Goal: Check status: Check status

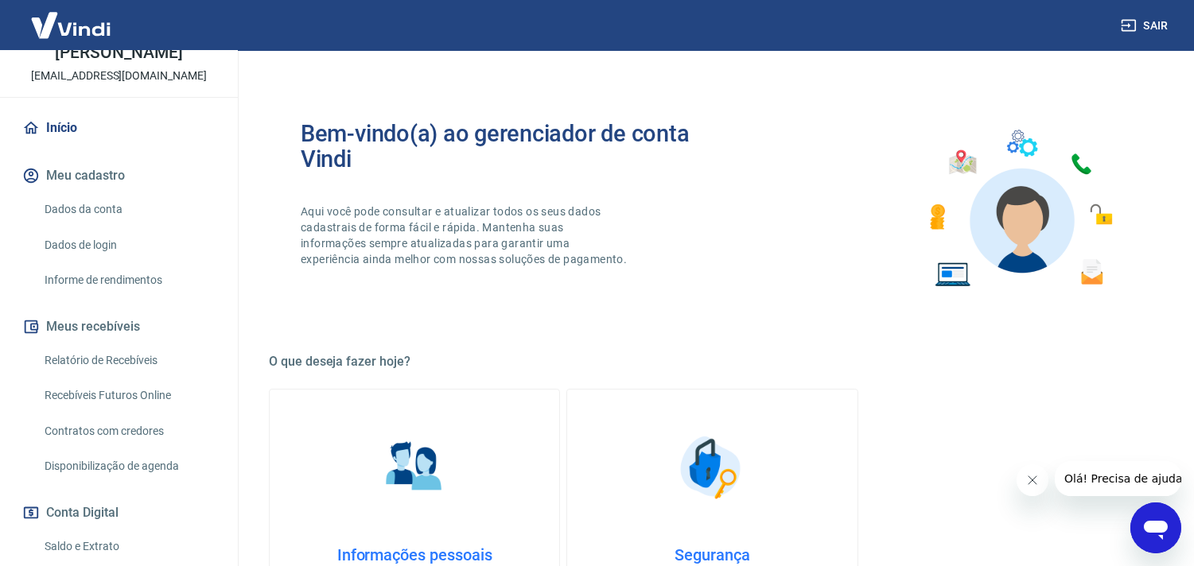
scroll to position [263, 0]
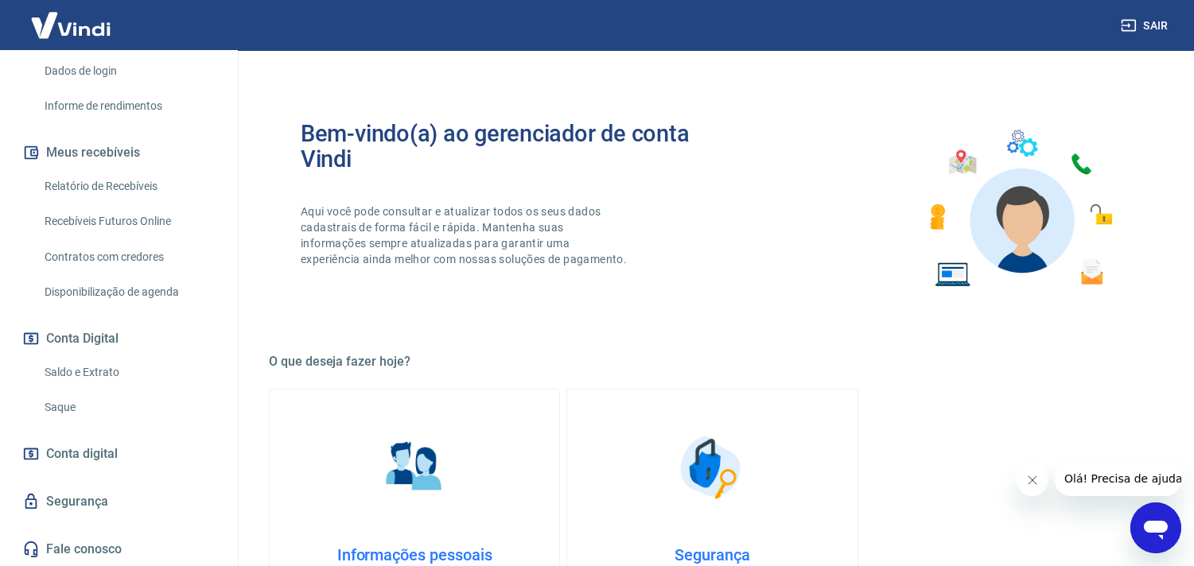
click at [88, 374] on link "Saldo e Extrato" at bounding box center [128, 372] width 181 height 33
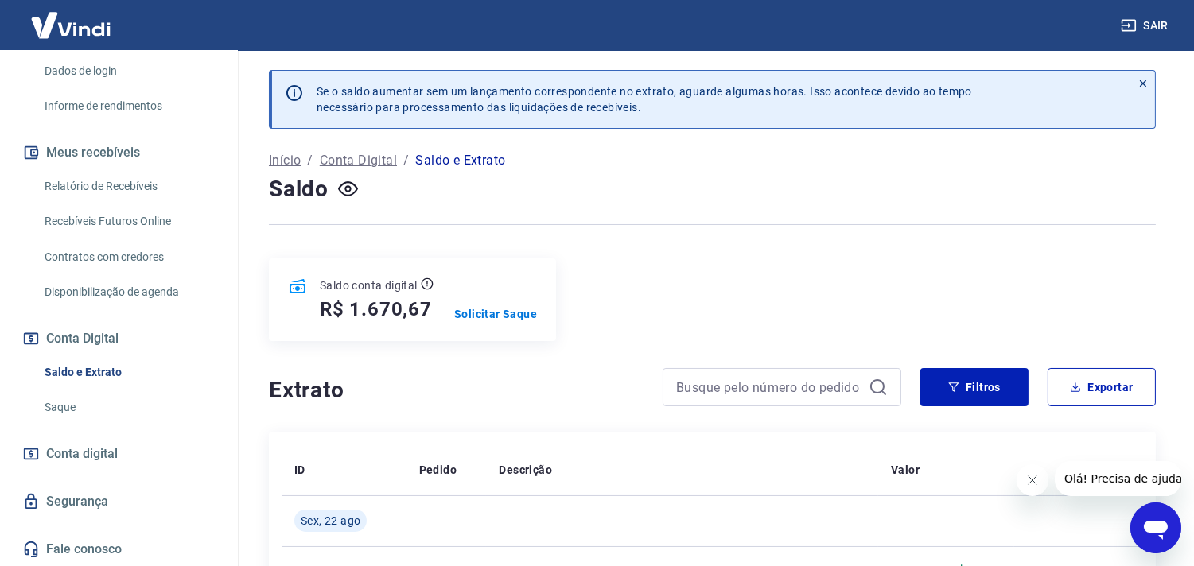
click at [72, 177] on link "Relatório de Recebíveis" at bounding box center [128, 186] width 181 height 33
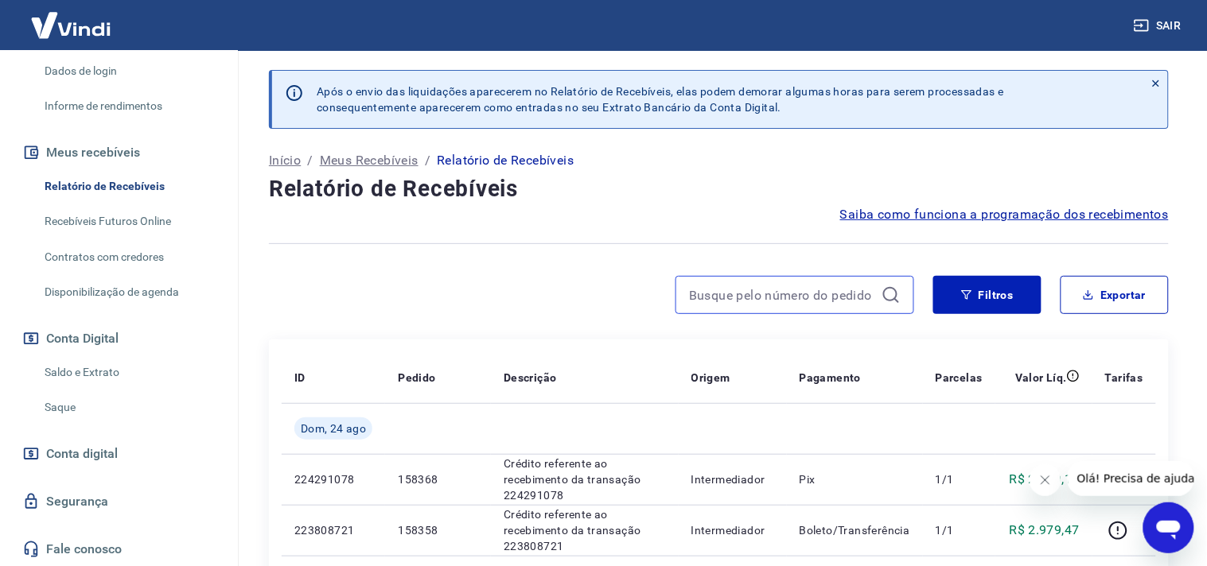
drag, startPoint x: 804, startPoint y: 297, endPoint x: 796, endPoint y: 294, distance: 8.3
click at [803, 297] on input at bounding box center [782, 295] width 186 height 24
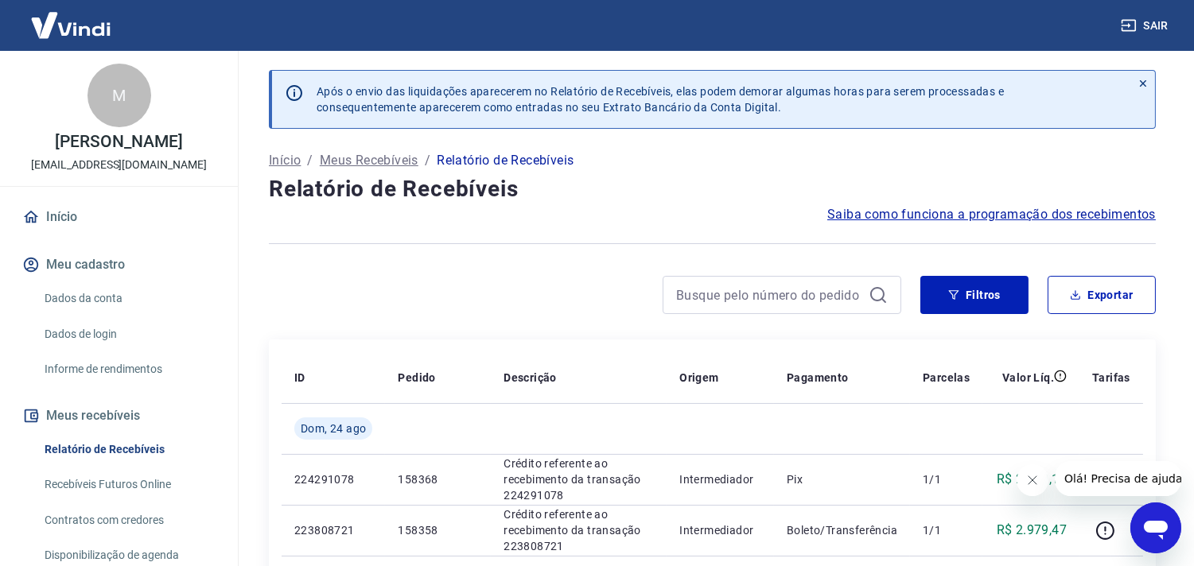
click at [52, 207] on link "Início" at bounding box center [119, 217] width 200 height 35
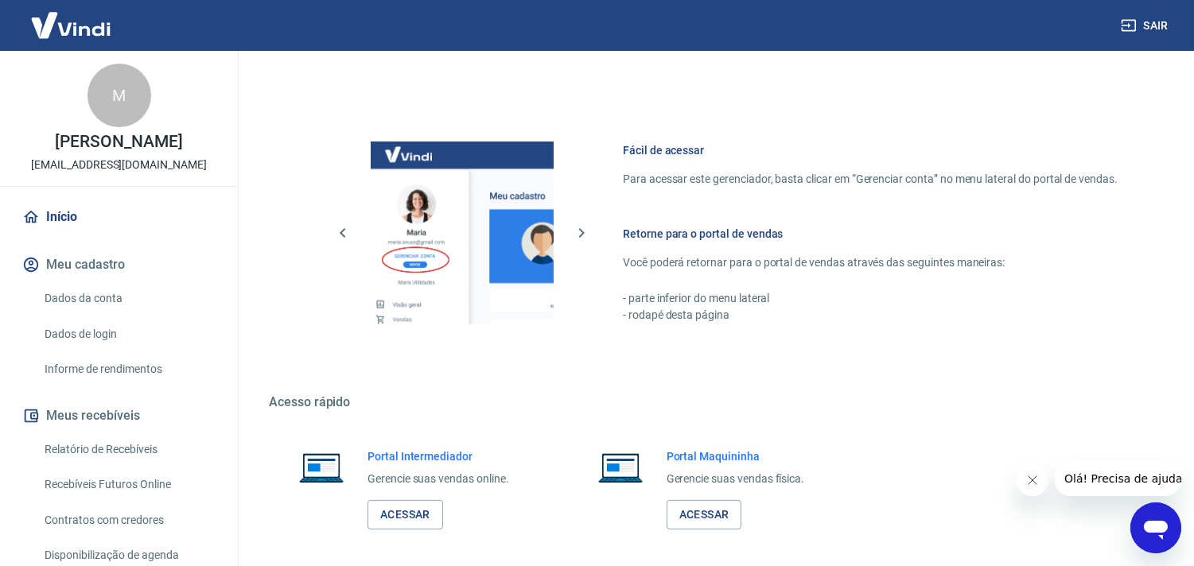
scroll to position [690, 0]
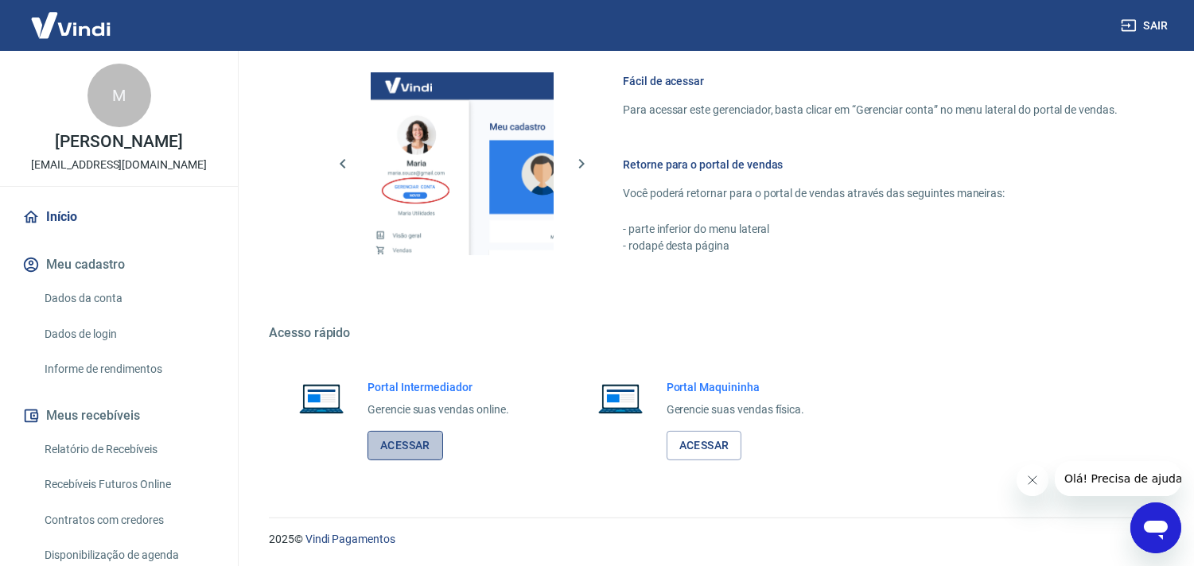
click at [414, 449] on link "Acessar" at bounding box center [405, 445] width 76 height 29
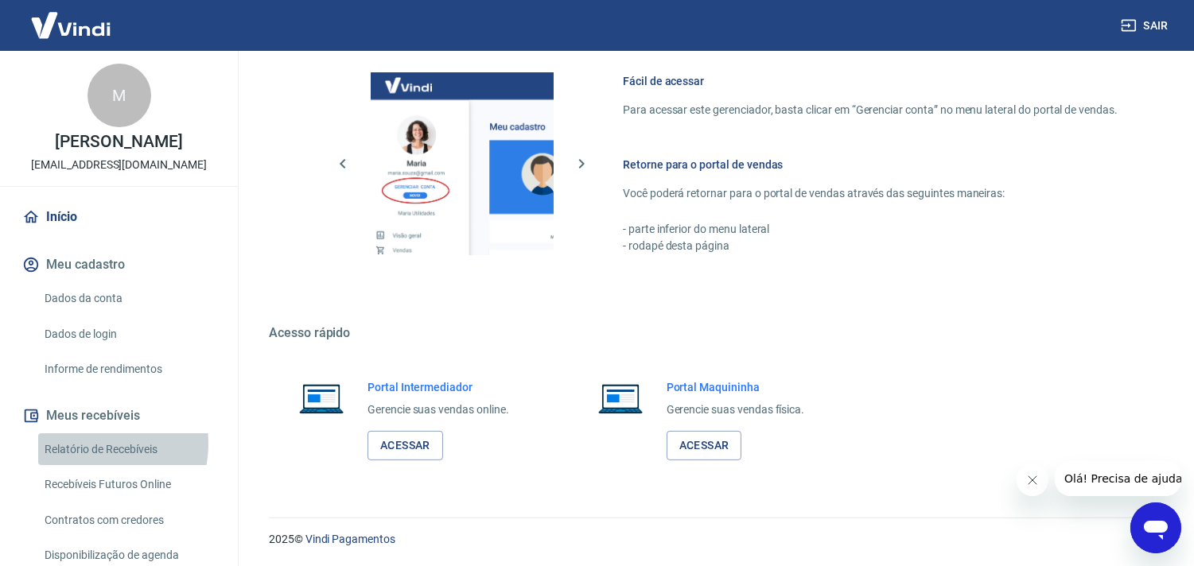
click at [86, 443] on link "Relatório de Recebíveis" at bounding box center [128, 449] width 181 height 33
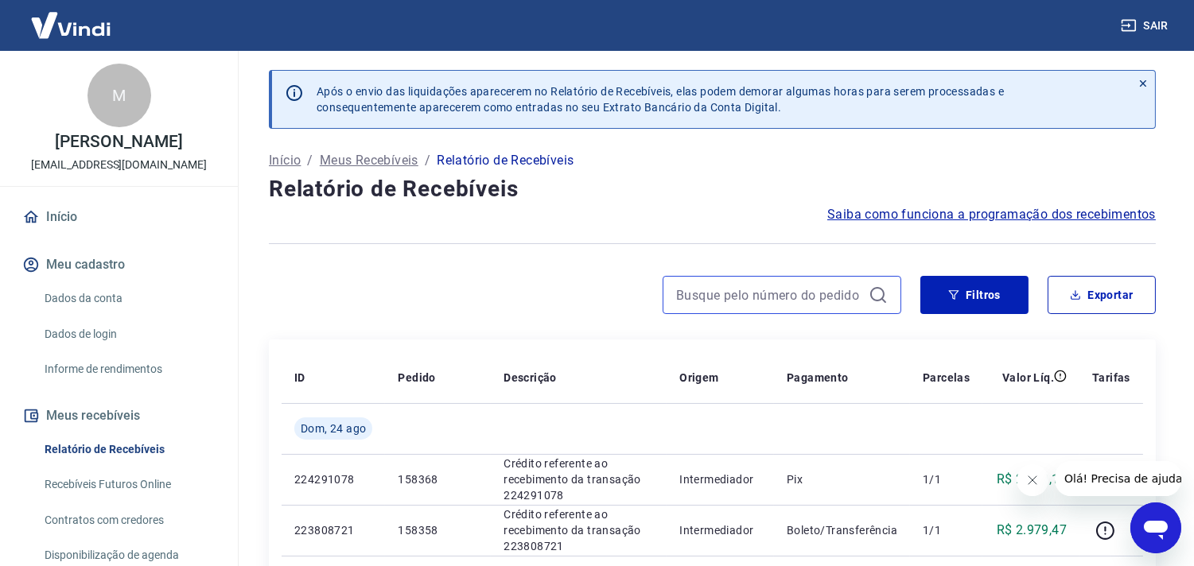
click at [744, 302] on input at bounding box center [769, 295] width 186 height 24
paste input "175277232424"
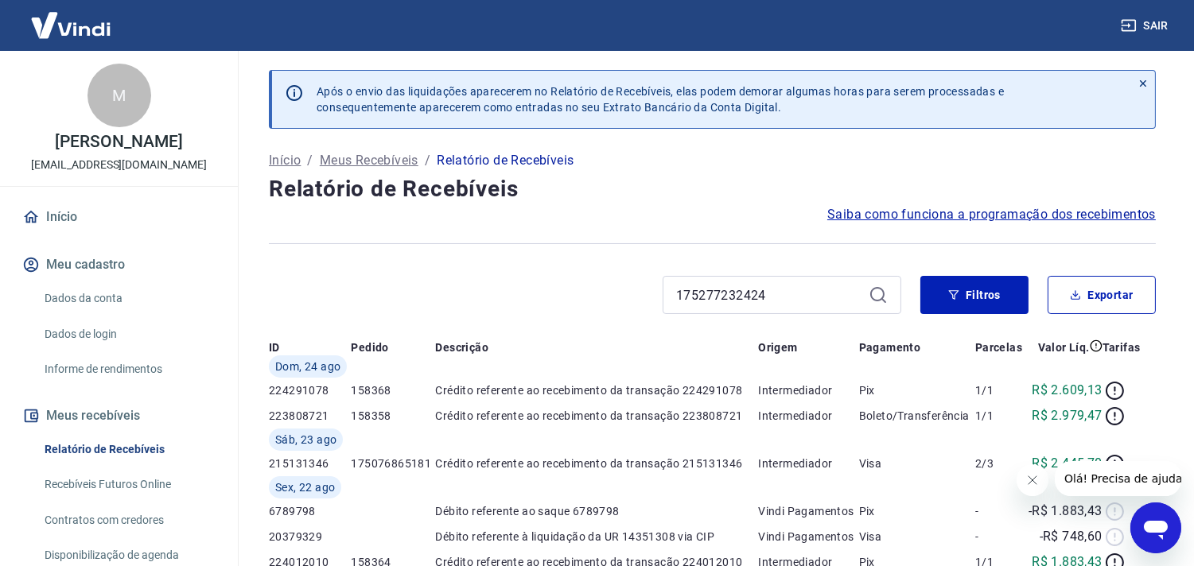
click at [883, 291] on icon at bounding box center [878, 295] width 19 height 19
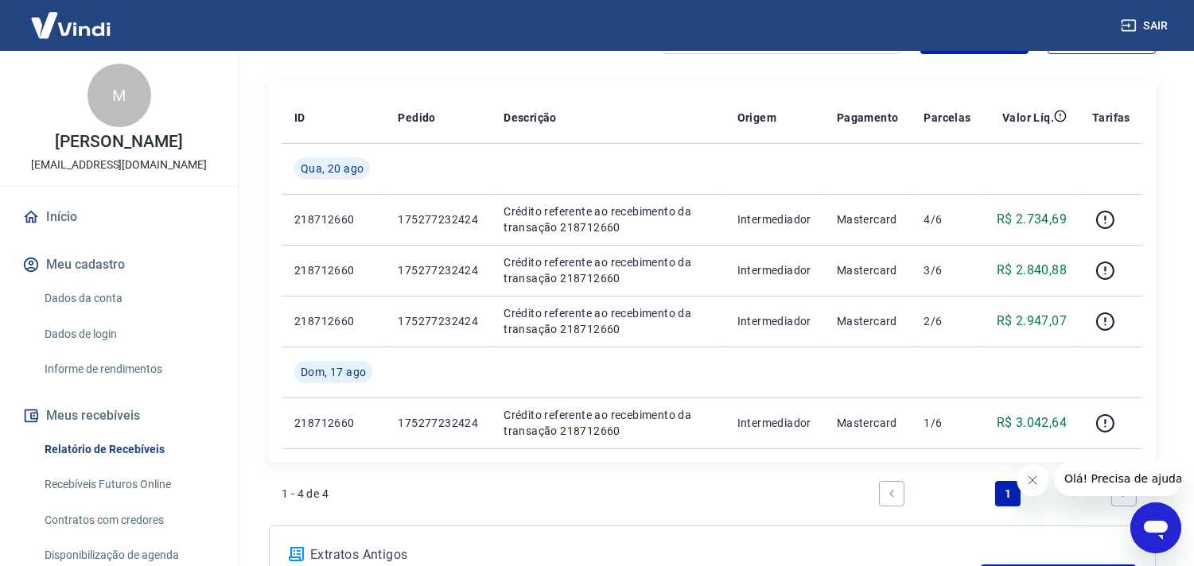
scroll to position [265, 0]
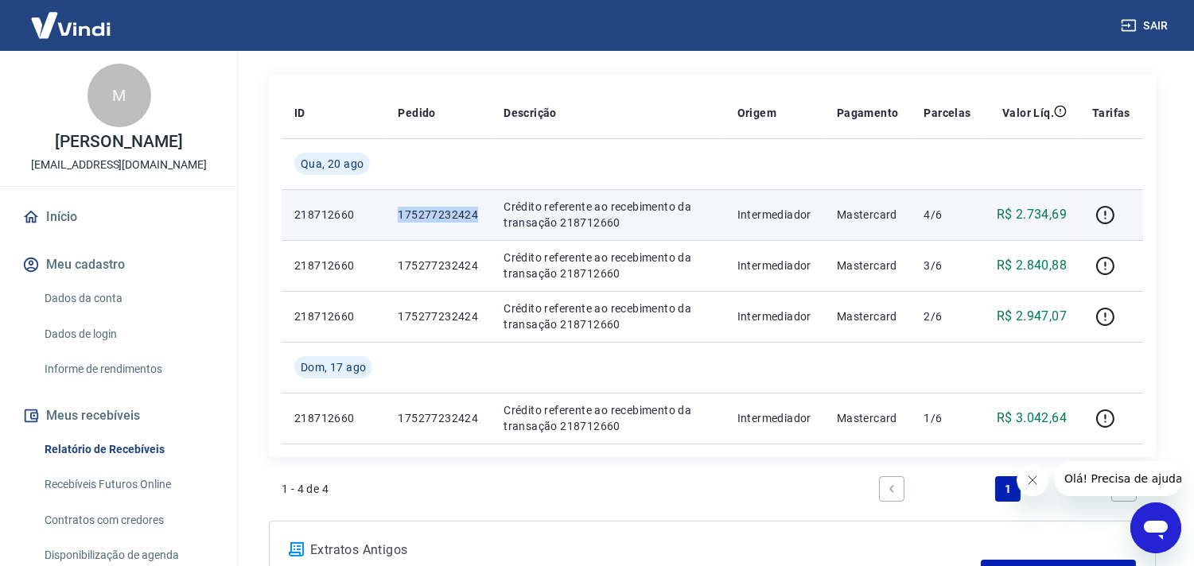
drag, startPoint x: 399, startPoint y: 217, endPoint x: 486, endPoint y: 218, distance: 86.7
click at [486, 218] on td "175277232424" at bounding box center [438, 214] width 106 height 51
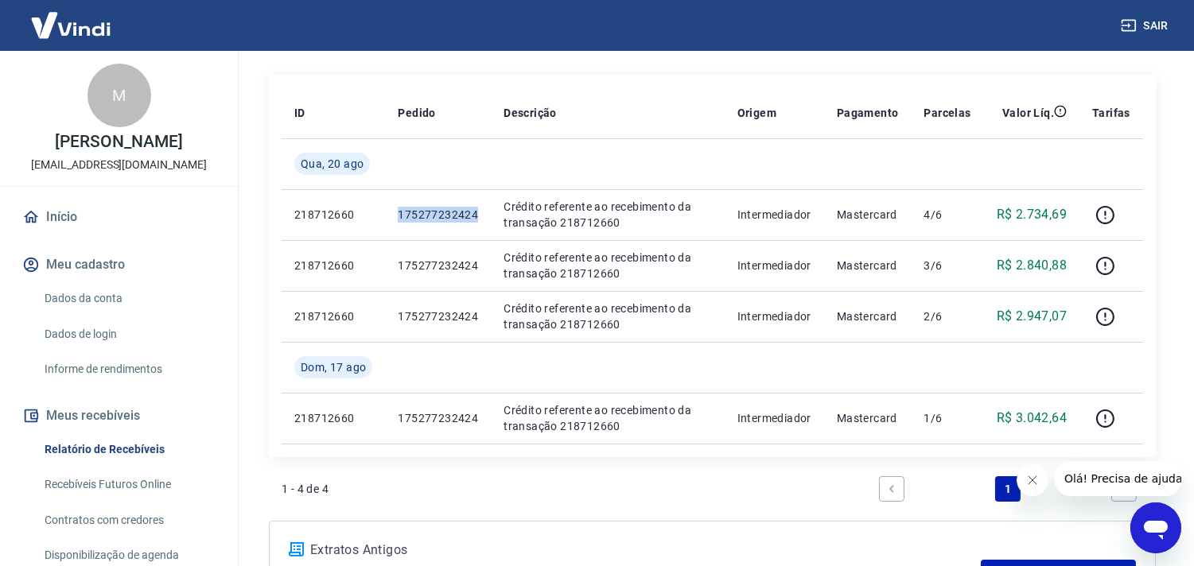
copy p "175277232424"
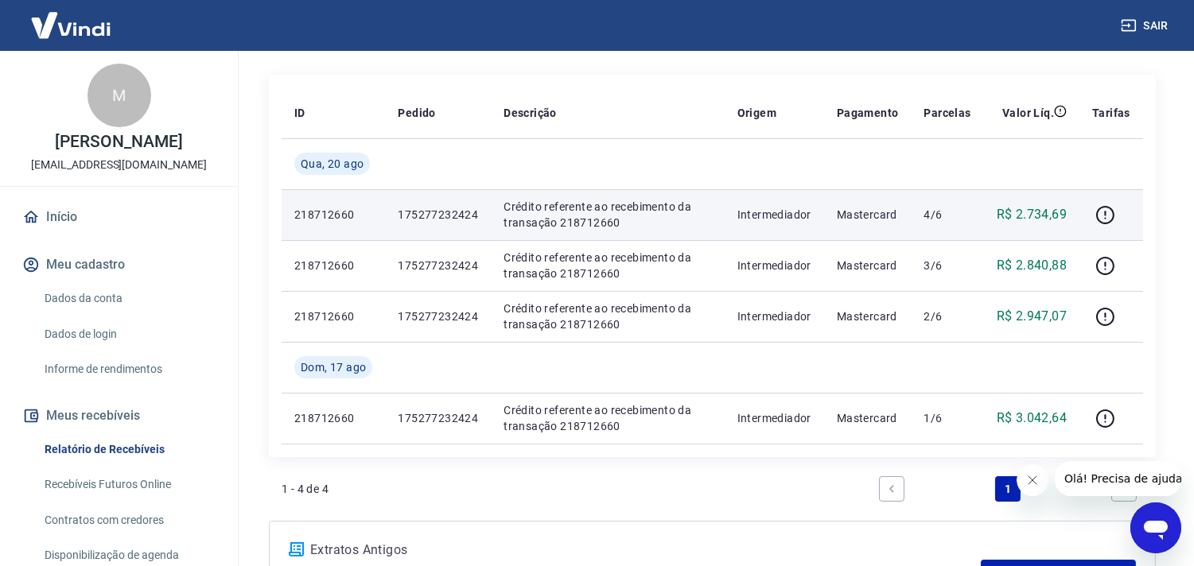
drag, startPoint x: 425, startPoint y: 212, endPoint x: 733, endPoint y: 237, distance: 308.9
click at [733, 237] on td "Intermediador" at bounding box center [774, 214] width 99 height 51
click at [579, 220] on p "Crédito referente ao recebimento da transação 218712660" at bounding box center [607, 215] width 208 height 32
click at [579, 221] on p "Crédito referente ao recebimento da transação 218712660" at bounding box center [607, 215] width 208 height 32
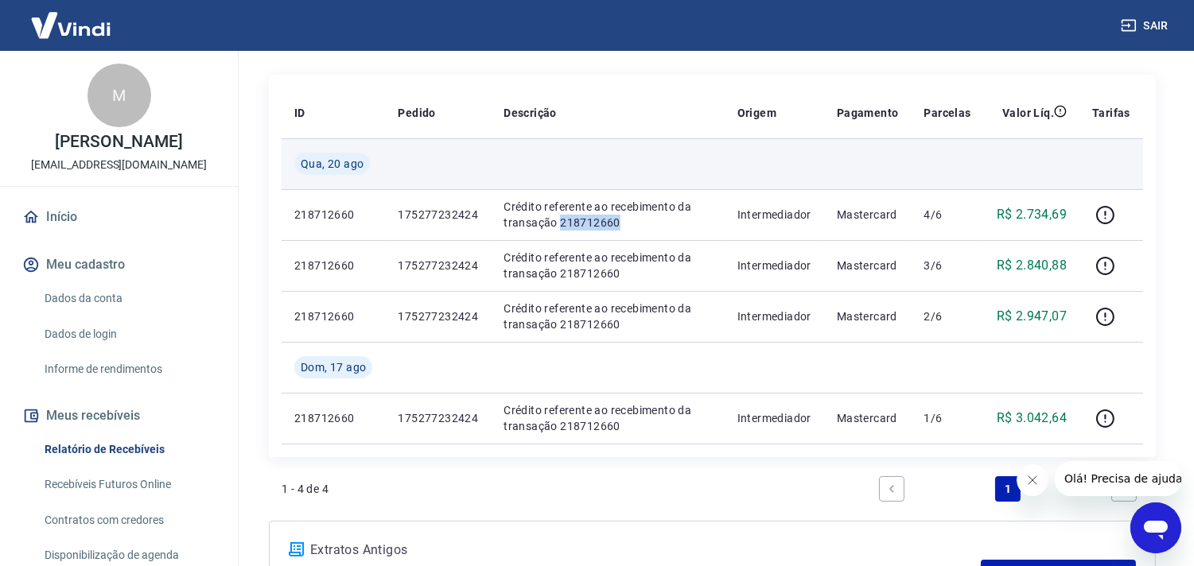
copy p "218712660"
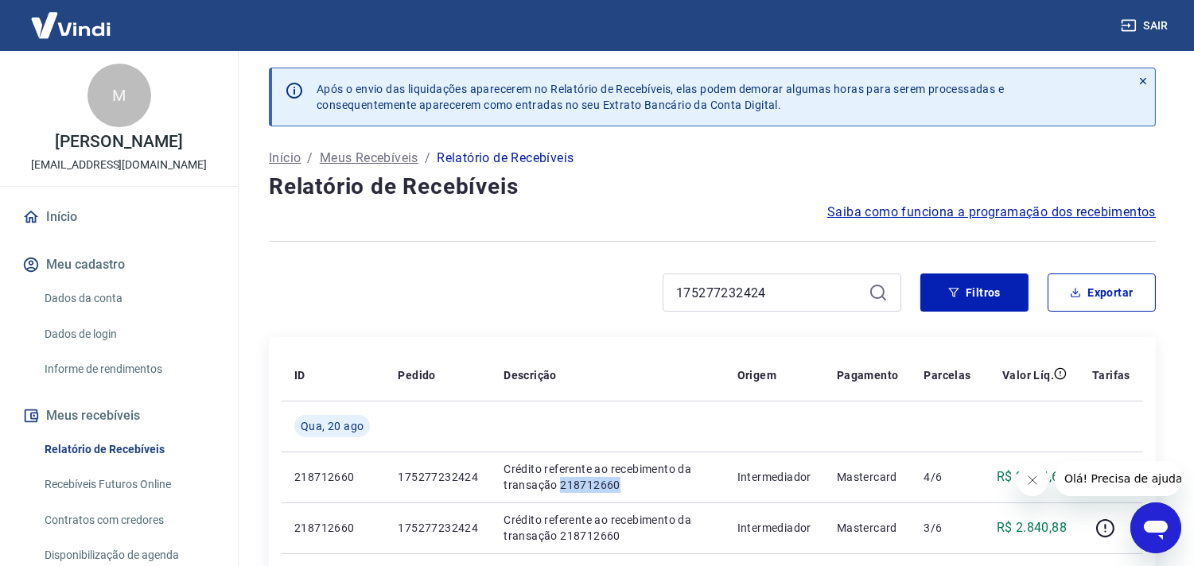
scroll to position [0, 0]
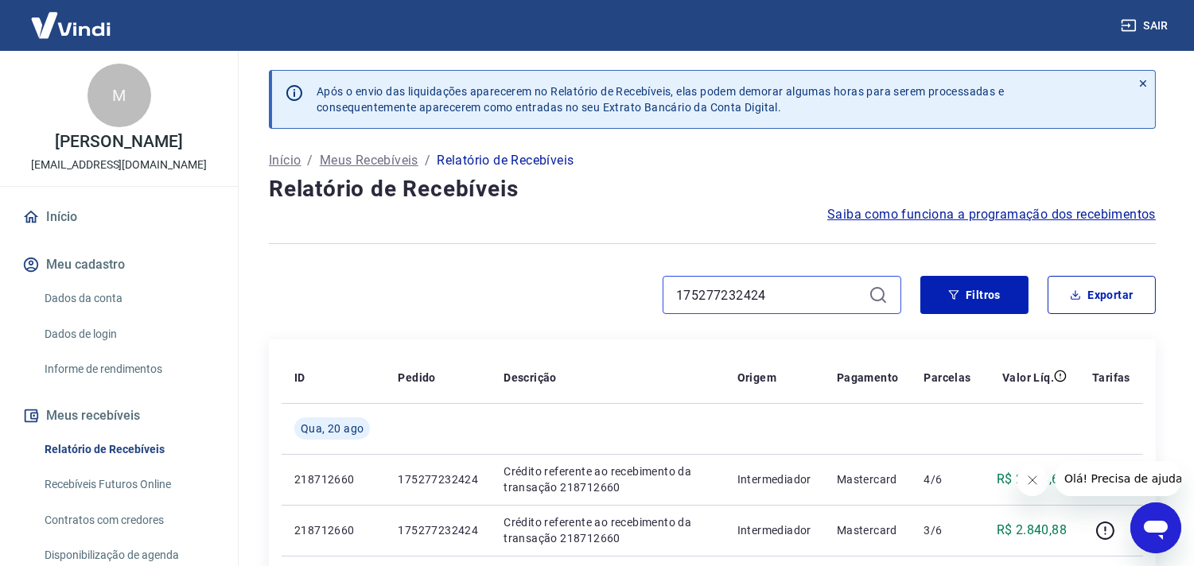
click at [764, 294] on input "175277232424" at bounding box center [769, 295] width 186 height 24
click at [766, 294] on input "175277232424" at bounding box center [769, 295] width 186 height 24
paste input "218193870"
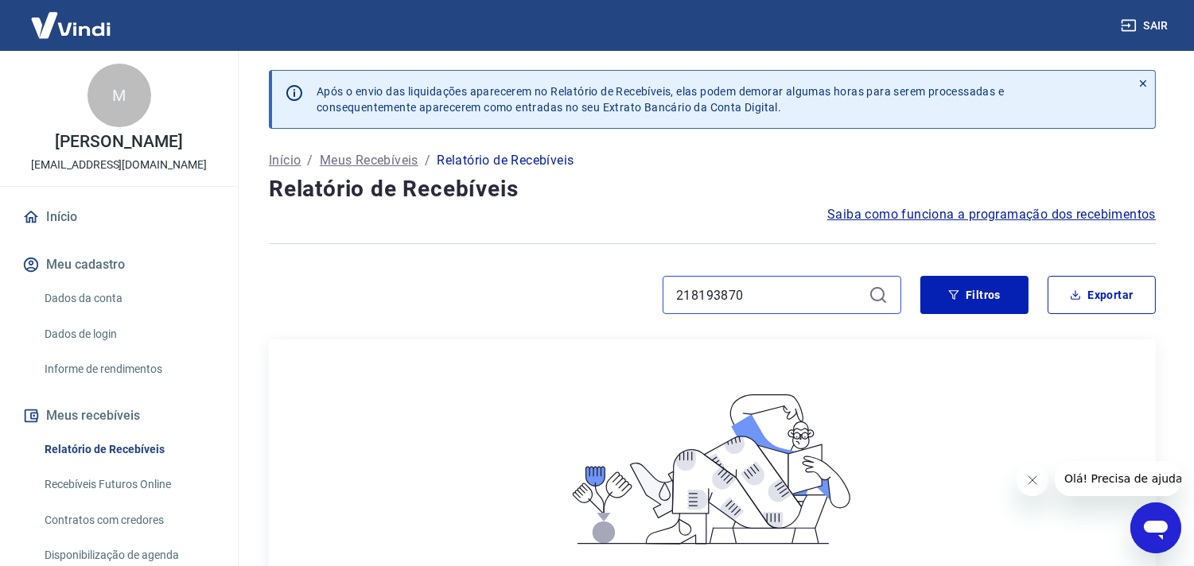
click at [746, 301] on input "218193870" at bounding box center [769, 295] width 186 height 24
paste input "175251586219"
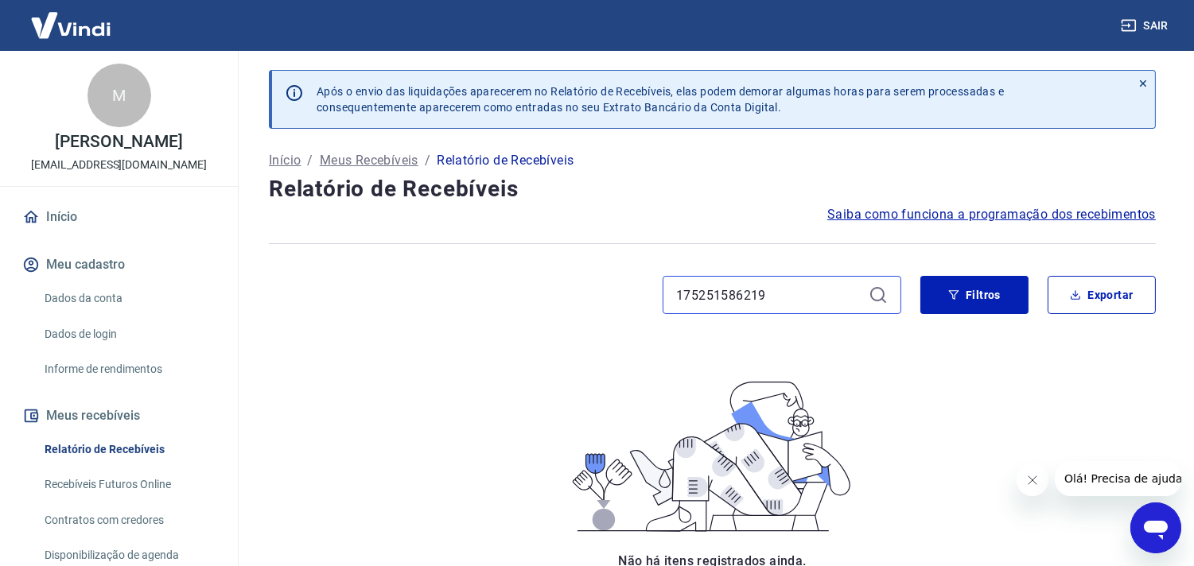
type input "175251586219"
click at [880, 299] on icon at bounding box center [878, 295] width 19 height 19
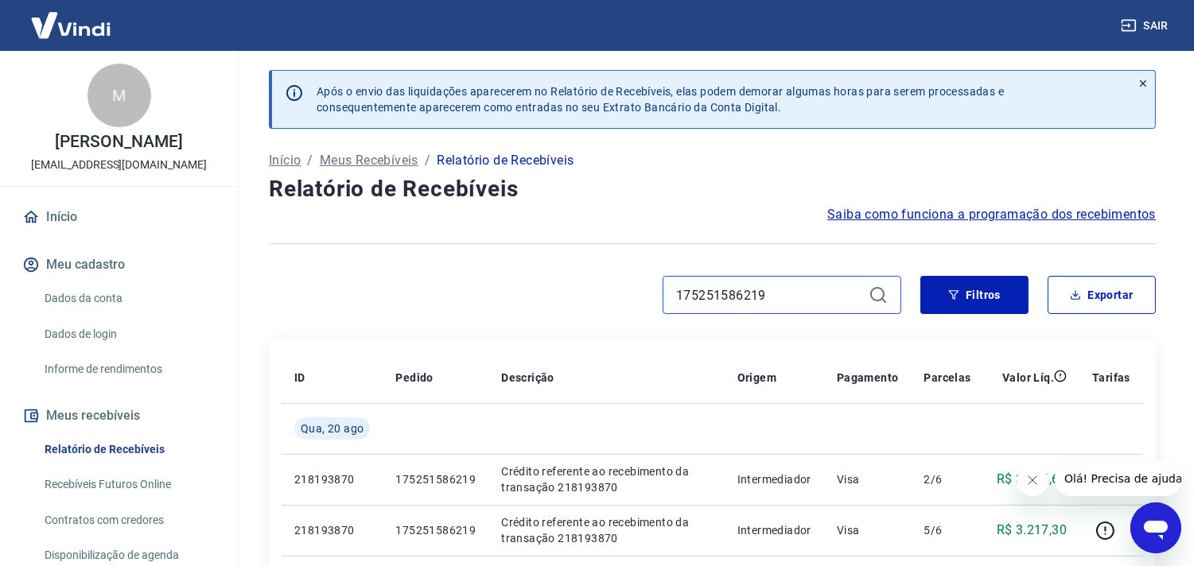
drag, startPoint x: 678, startPoint y: 288, endPoint x: 555, endPoint y: 290, distance: 122.5
click at [576, 289] on div "175251586219" at bounding box center [585, 295] width 632 height 38
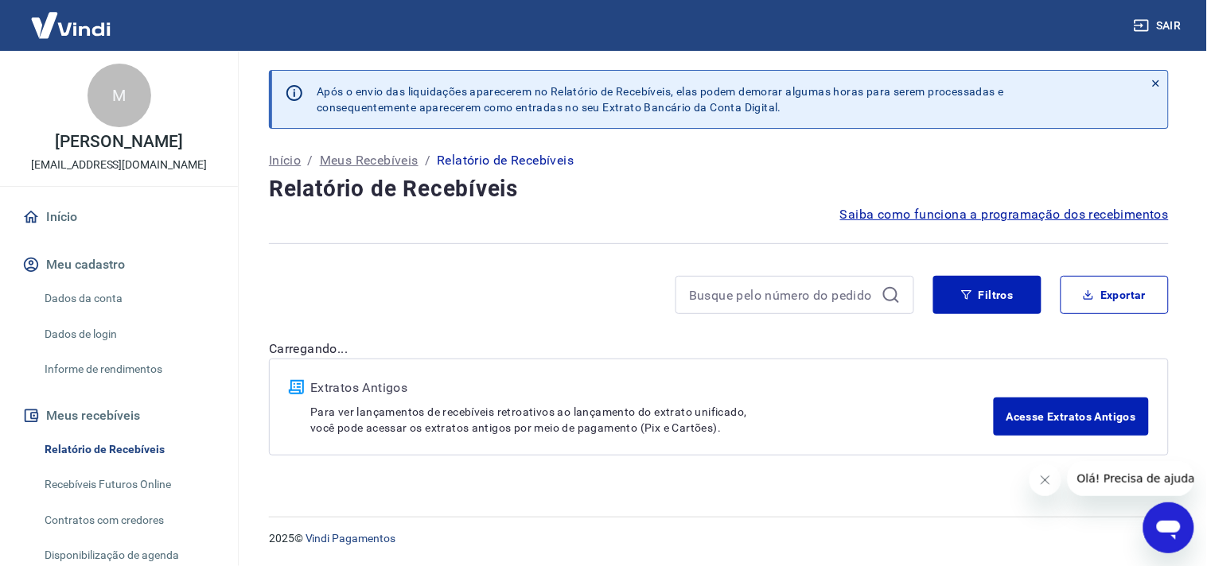
click at [885, 296] on icon at bounding box center [890, 295] width 19 height 19
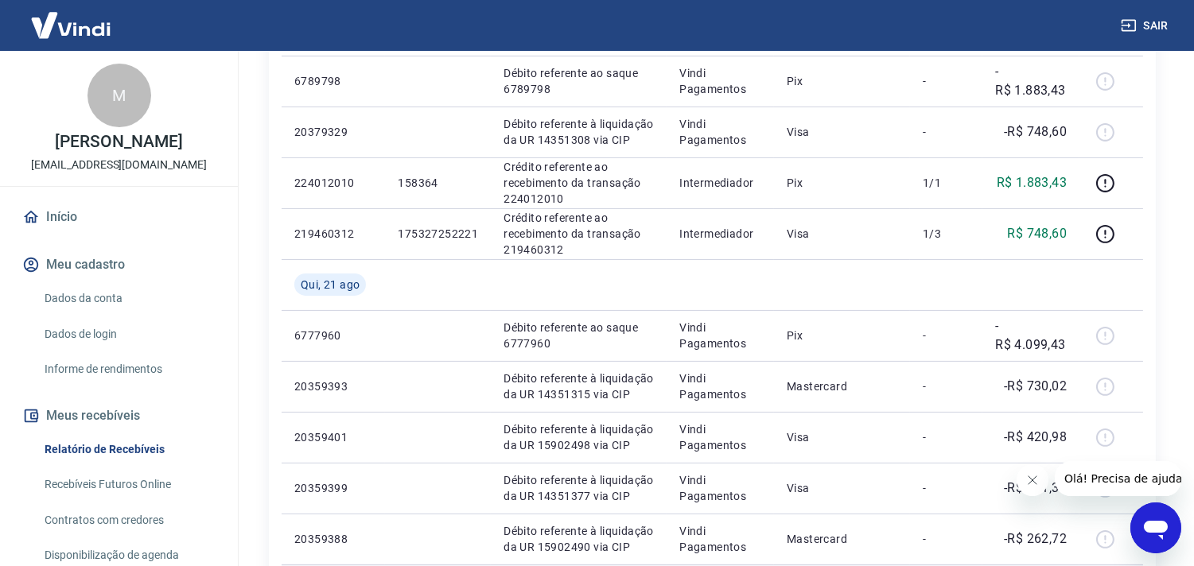
scroll to position [618, 0]
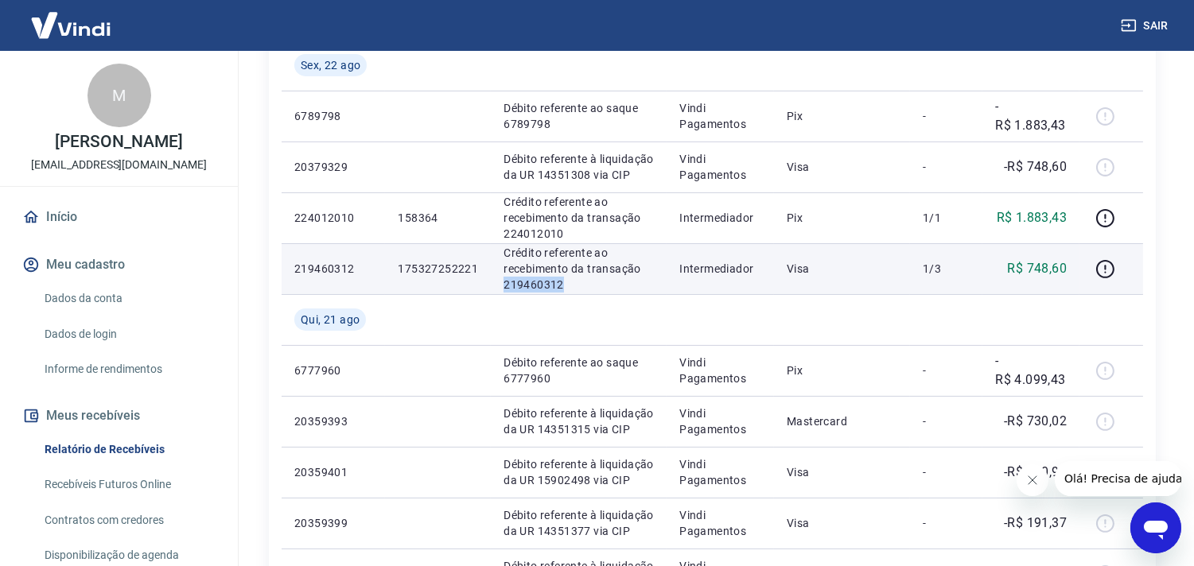
drag, startPoint x: 496, startPoint y: 281, endPoint x: 566, endPoint y: 280, distance: 70.0
click at [566, 280] on td "Crédito referente ao recebimento da transação 219460312" at bounding box center [579, 268] width 176 height 51
copy p "219460312"
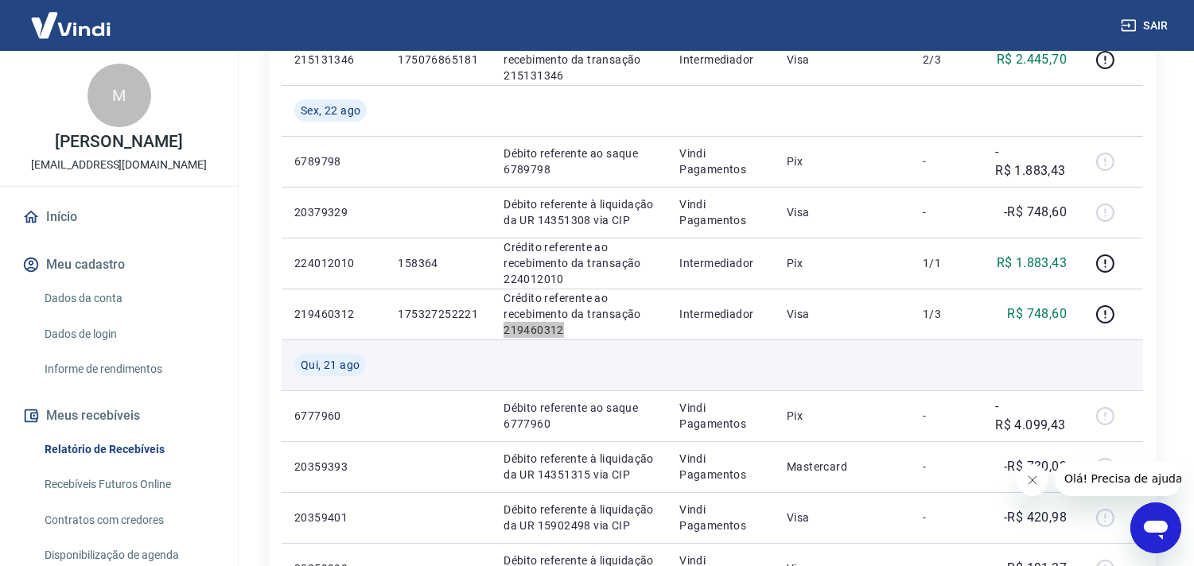
scroll to position [530, 0]
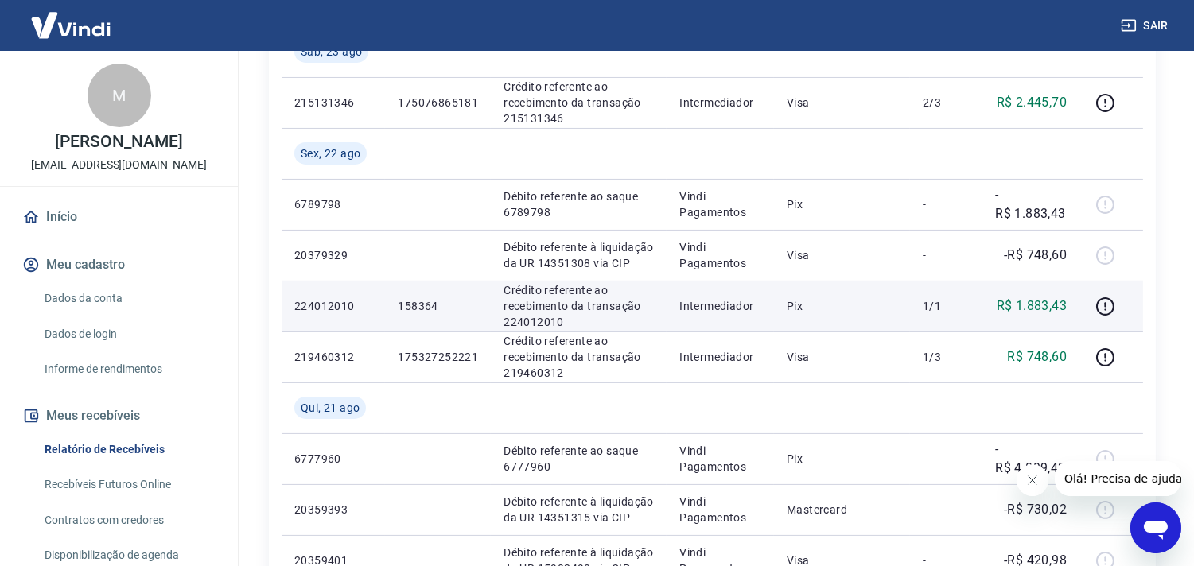
click at [401, 300] on p "158364" at bounding box center [438, 306] width 80 height 16
copy p "158364"
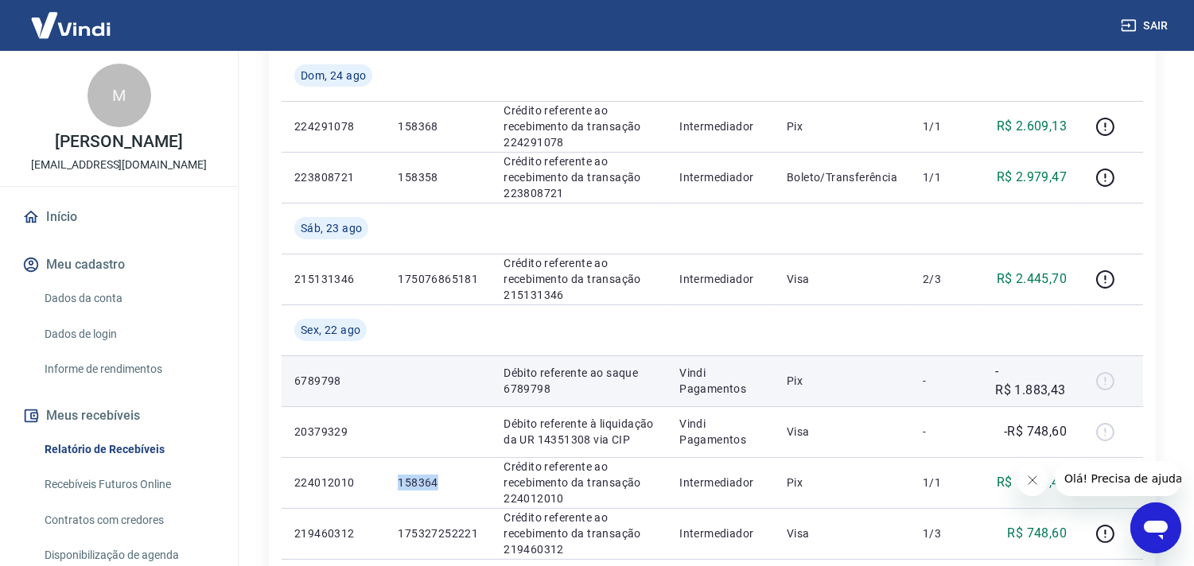
scroll to position [265, 0]
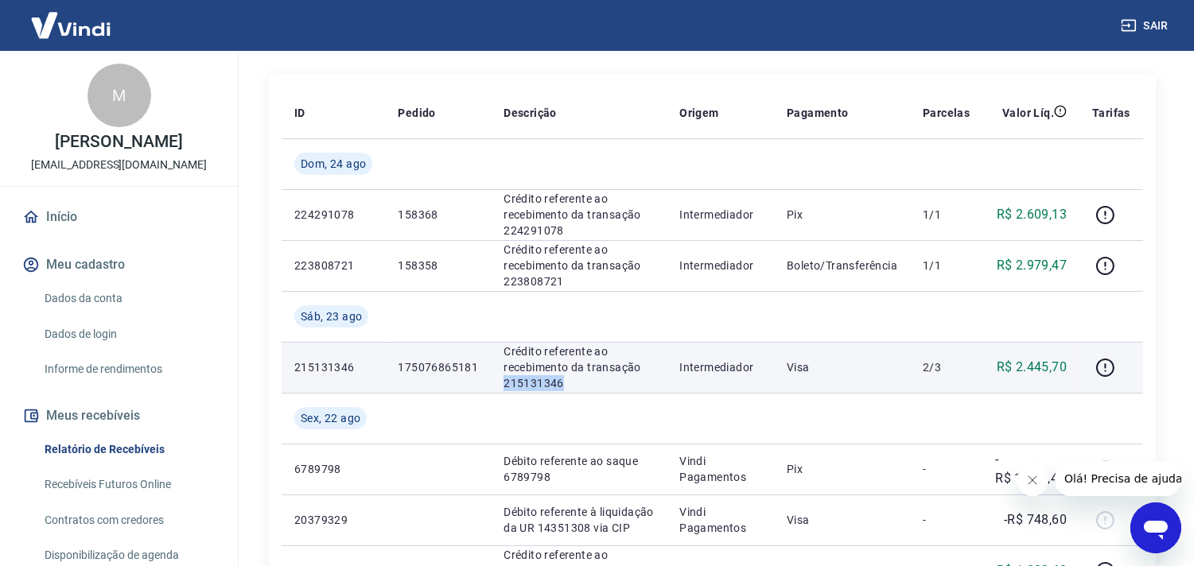
drag, startPoint x: 496, startPoint y: 380, endPoint x: 567, endPoint y: 380, distance: 70.8
click at [567, 380] on td "Crédito referente ao recebimento da transação 215131346" at bounding box center [579, 367] width 176 height 51
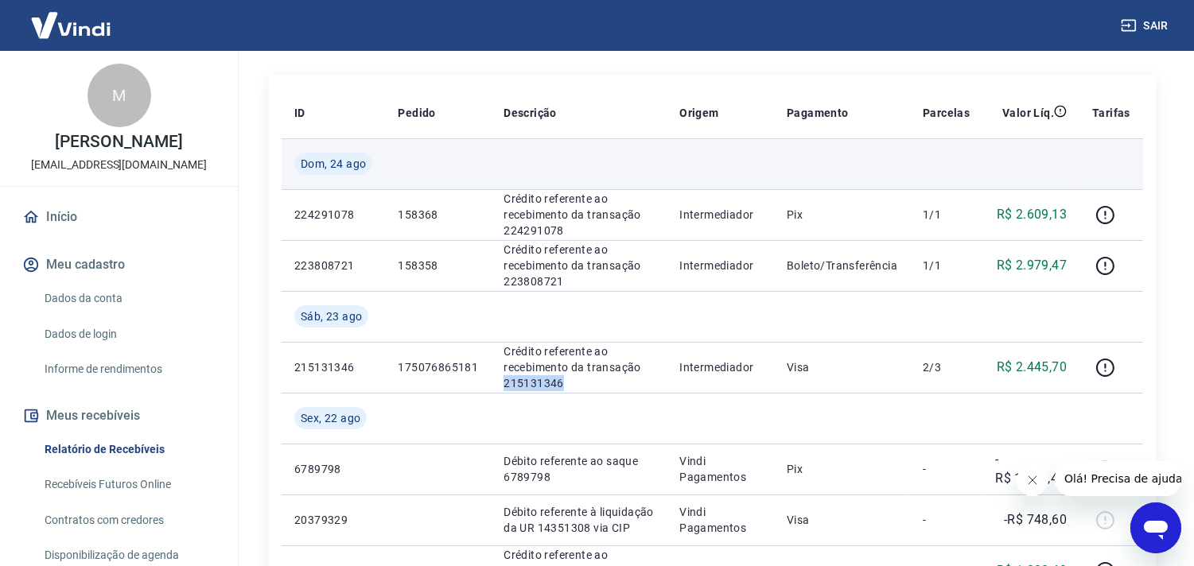
copy p "215131346"
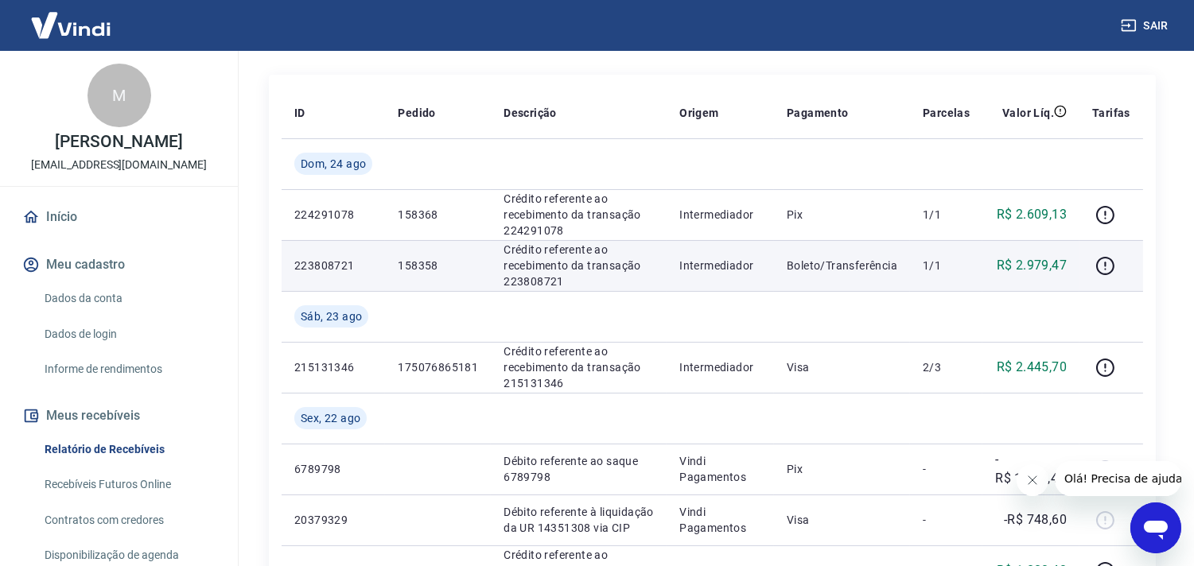
click at [525, 278] on p "Crédito referente ao recebimento da transação 223808721" at bounding box center [578, 266] width 150 height 48
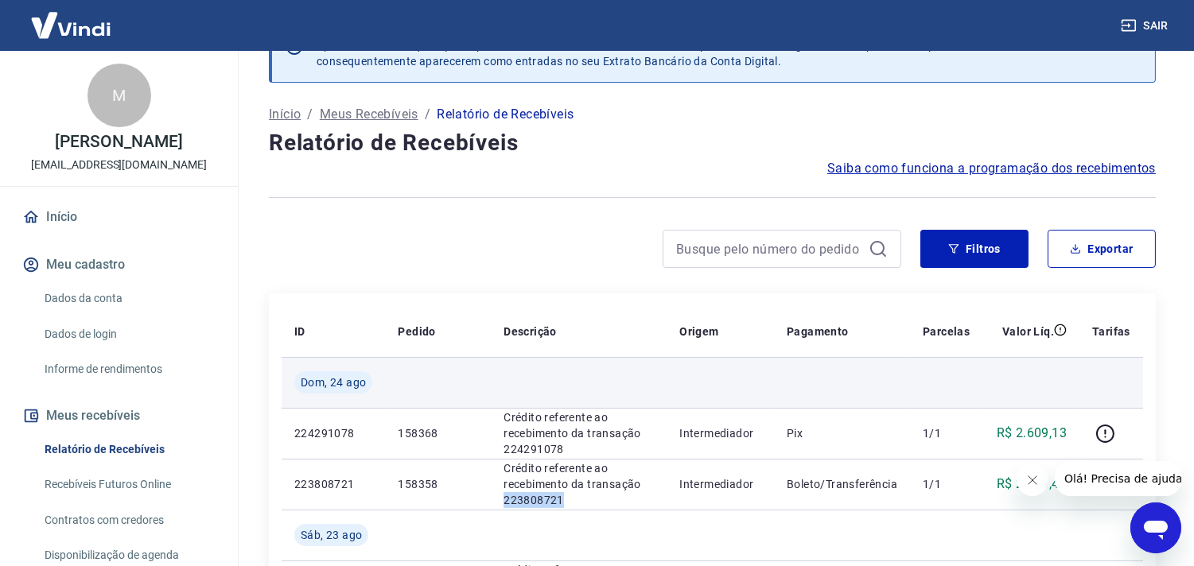
scroll to position [0, 0]
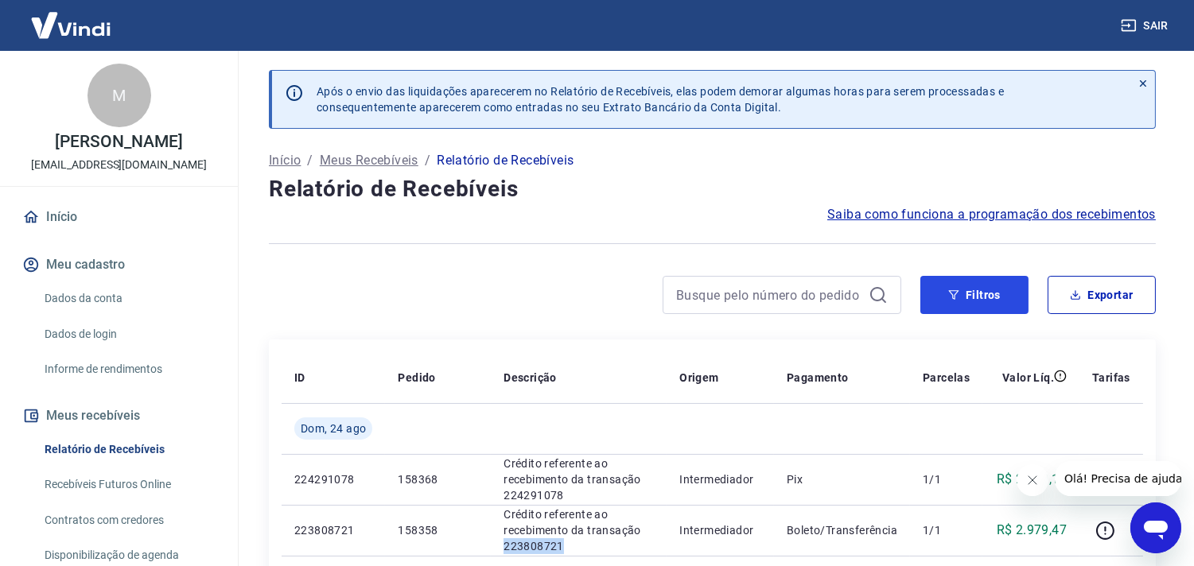
click at [960, 297] on button "Filtros" at bounding box center [974, 295] width 108 height 38
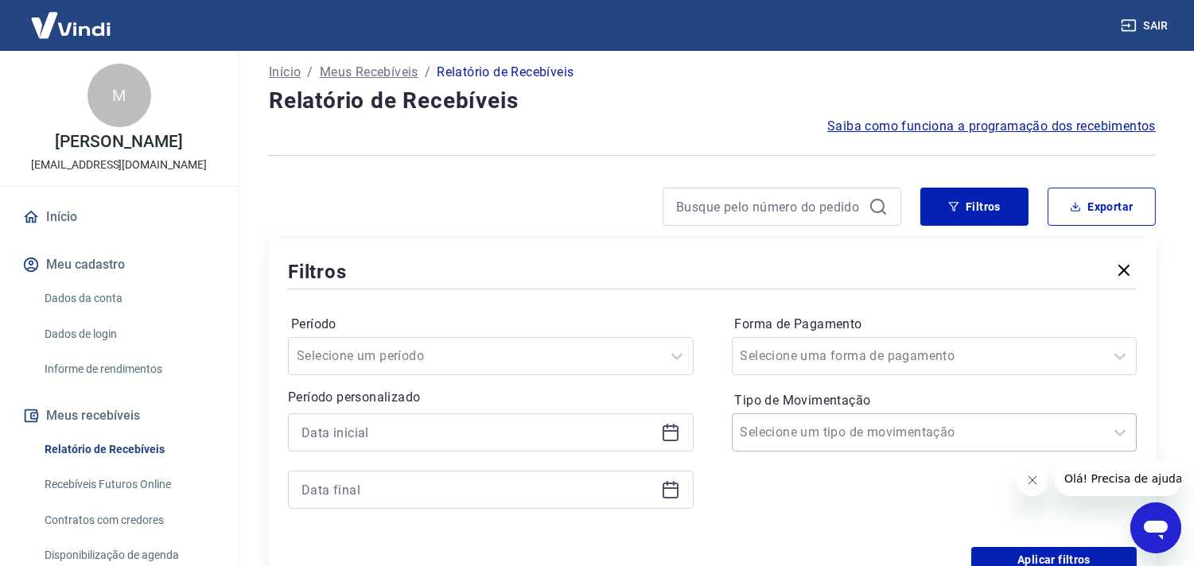
scroll to position [94, 0]
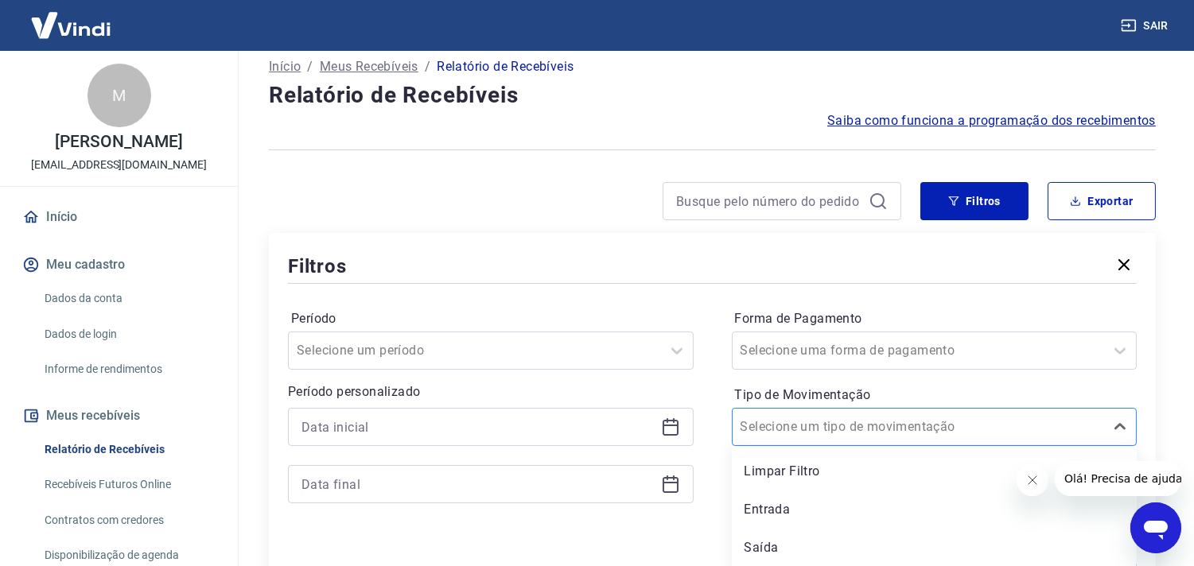
click at [805, 442] on div "Selecione um tipo de movimentação" at bounding box center [935, 427] width 406 height 38
click at [773, 542] on div "Saída" at bounding box center [935, 548] width 406 height 32
click at [760, 546] on div "Aplicar filtros" at bounding box center [712, 554] width 849 height 25
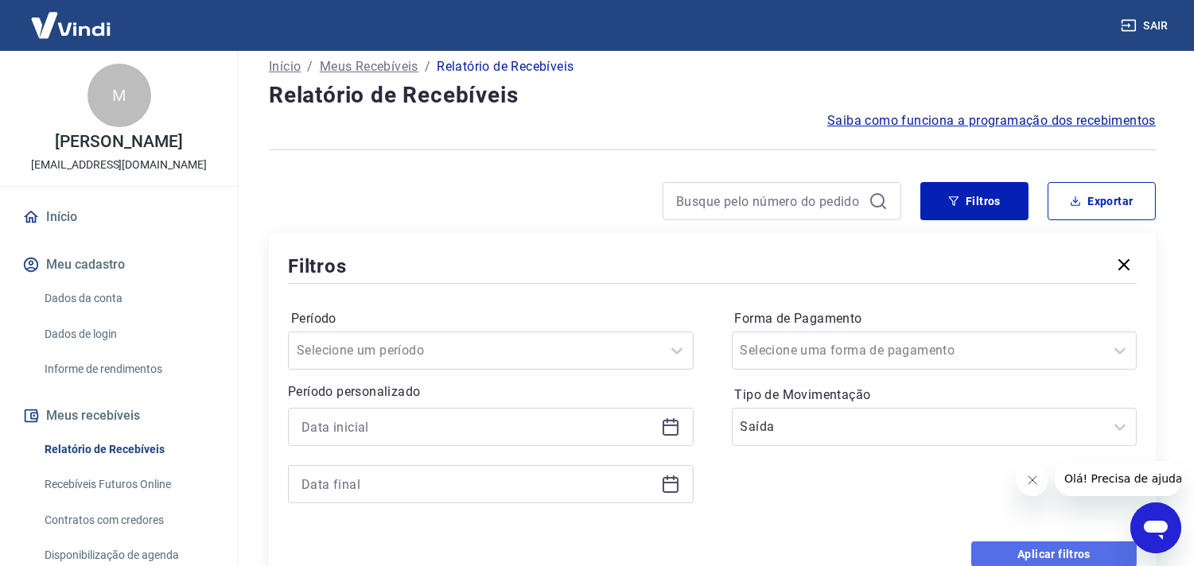
click at [1018, 553] on button "Aplicar filtros" at bounding box center [1053, 554] width 165 height 25
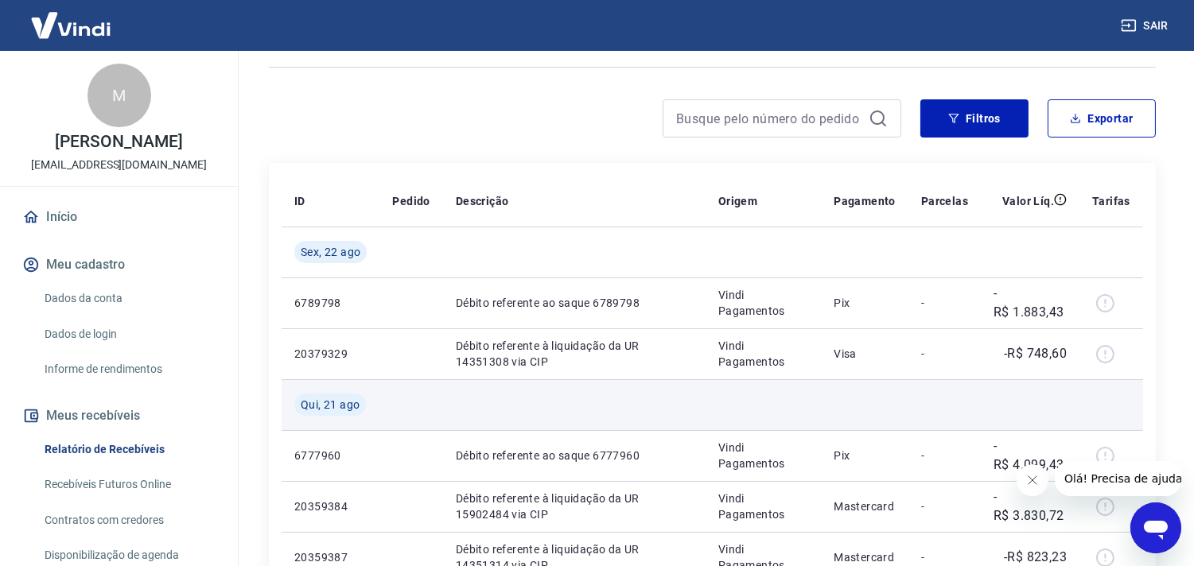
scroll to position [88, 0]
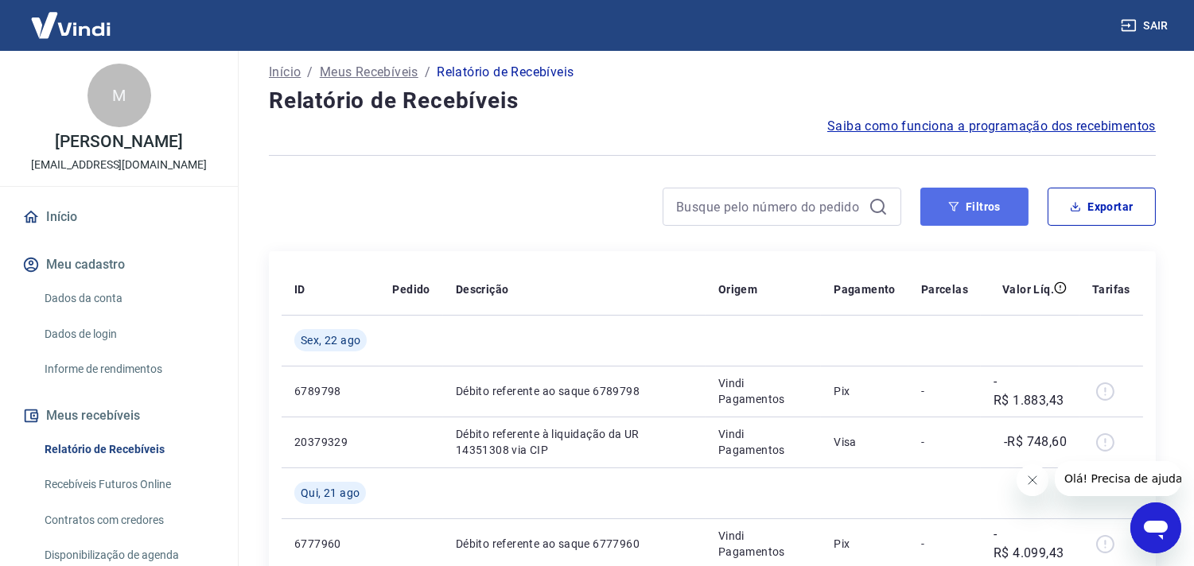
click at [949, 204] on icon "button" at bounding box center [953, 206] width 11 height 11
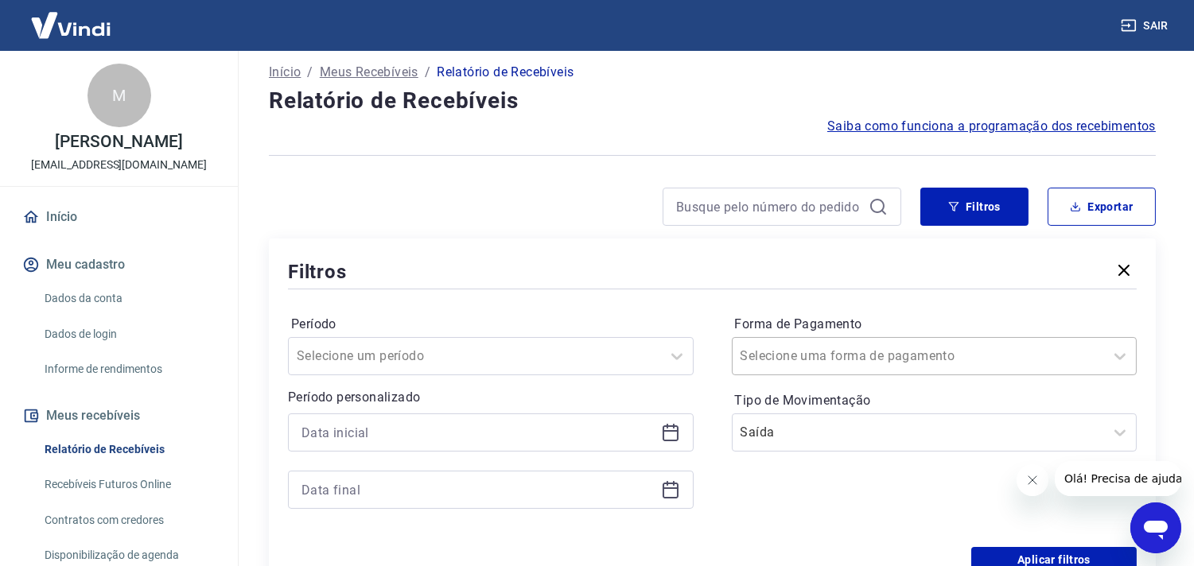
click at [926, 356] on div at bounding box center [918, 356] width 356 height 22
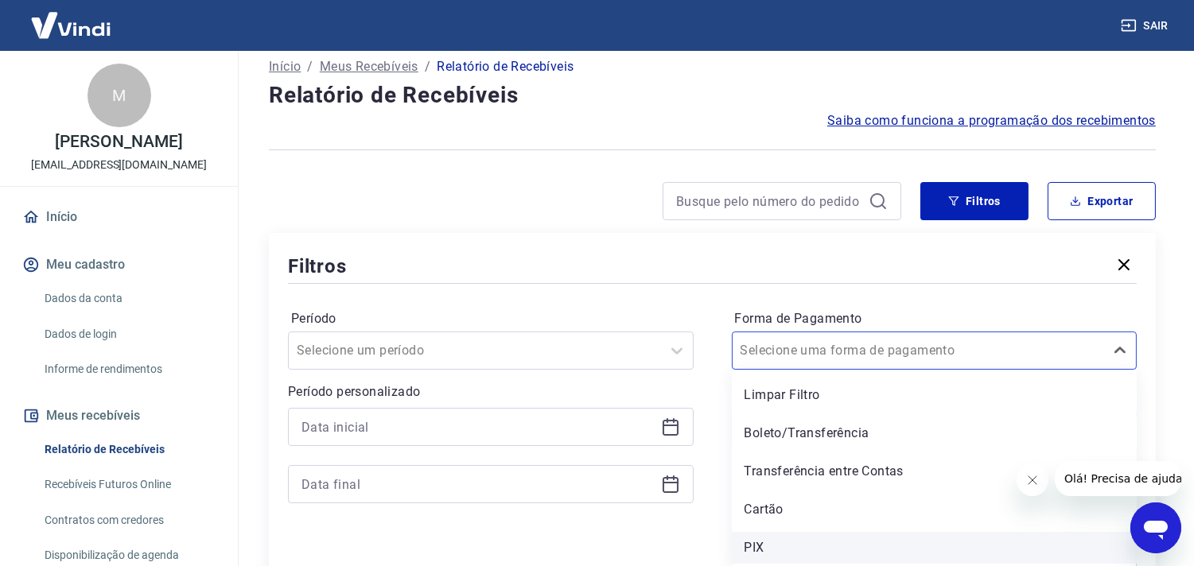
click at [762, 547] on div "PIX" at bounding box center [935, 548] width 406 height 32
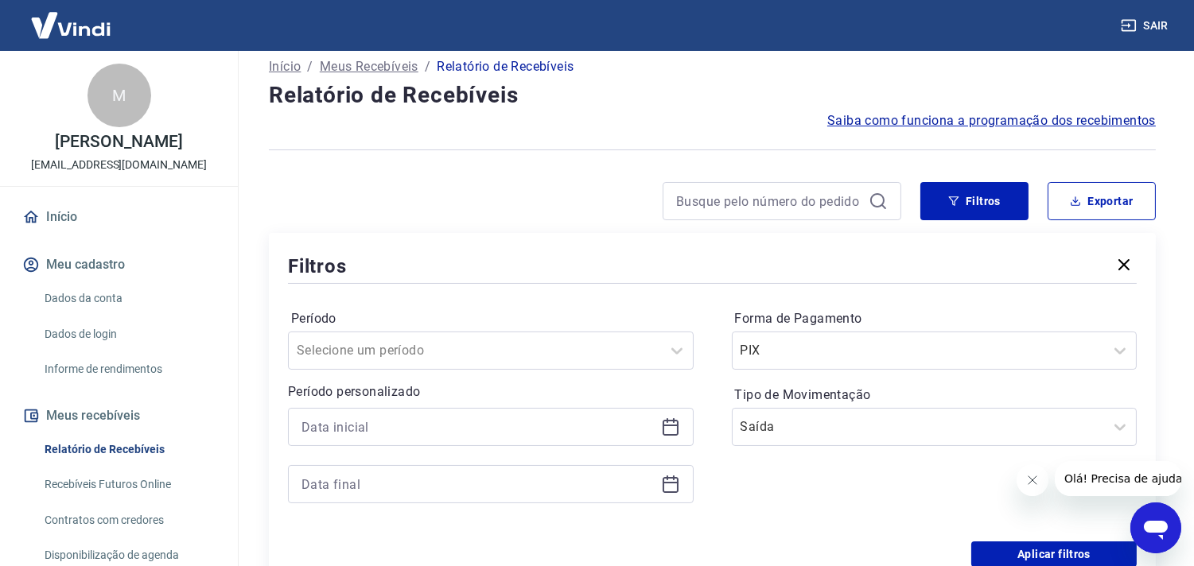
click at [752, 547] on div "Aplicar filtros" at bounding box center [712, 554] width 849 height 25
click at [999, 543] on button "Aplicar filtros" at bounding box center [1053, 554] width 165 height 25
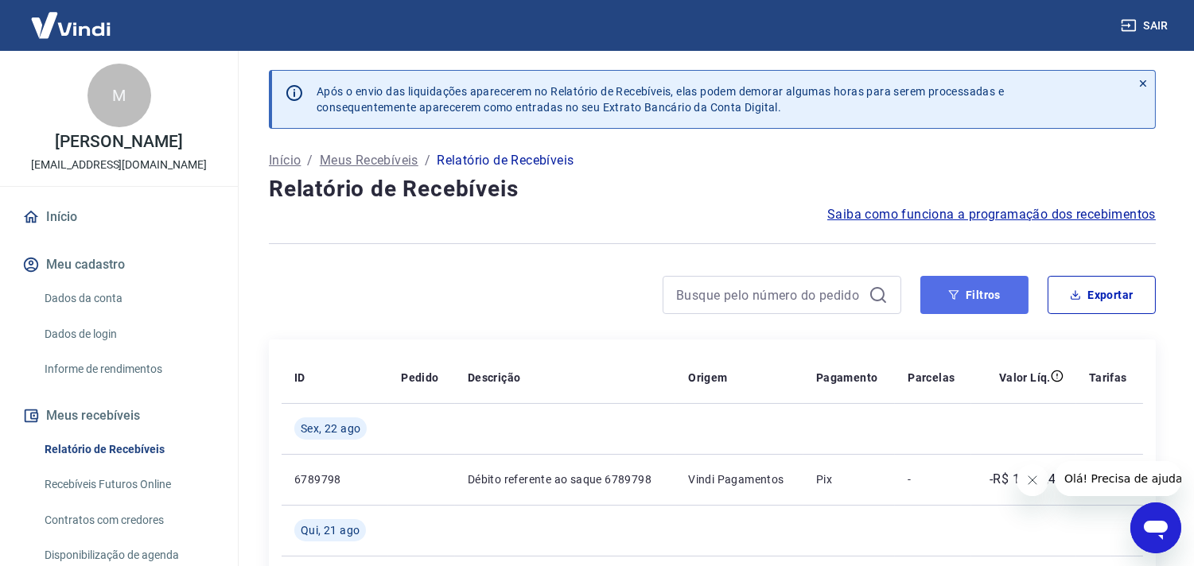
click at [980, 291] on button "Filtros" at bounding box center [974, 295] width 108 height 38
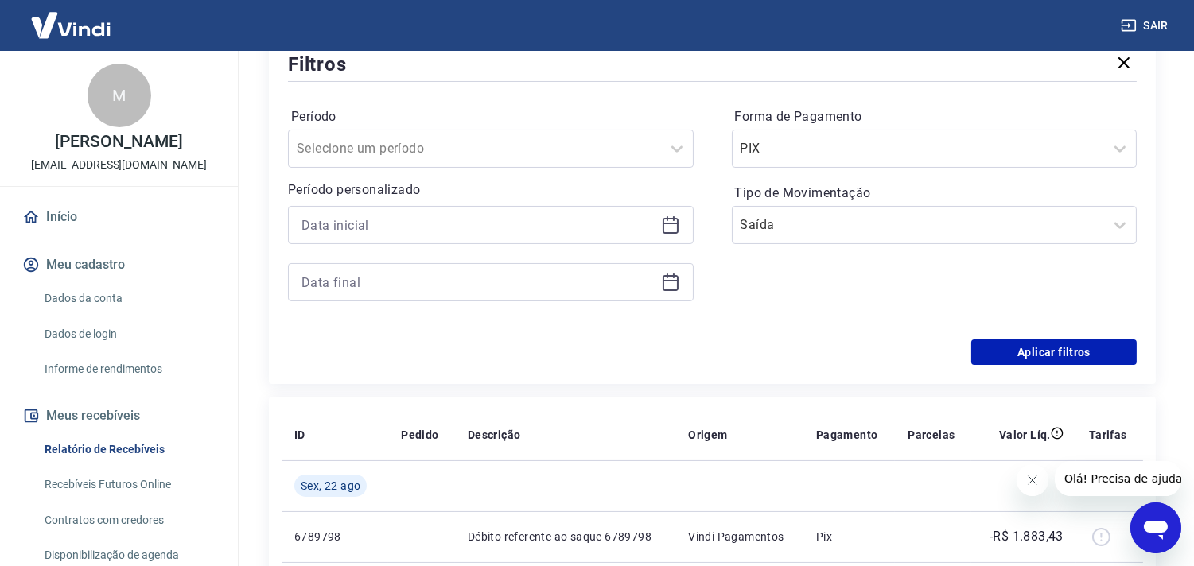
scroll to position [265, 0]
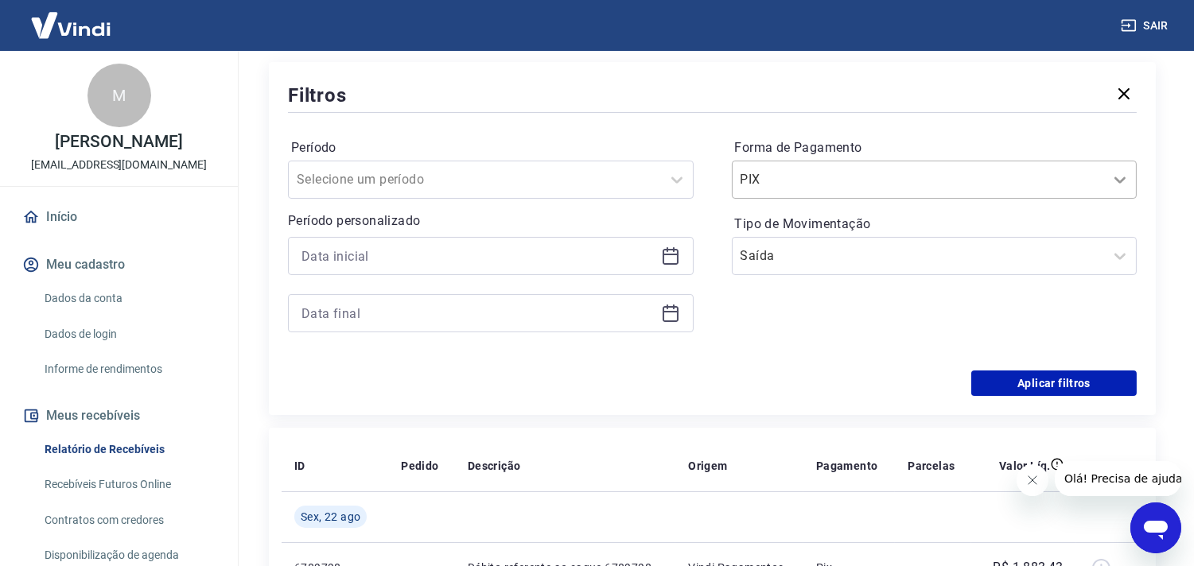
click at [1117, 179] on icon at bounding box center [1119, 180] width 11 height 6
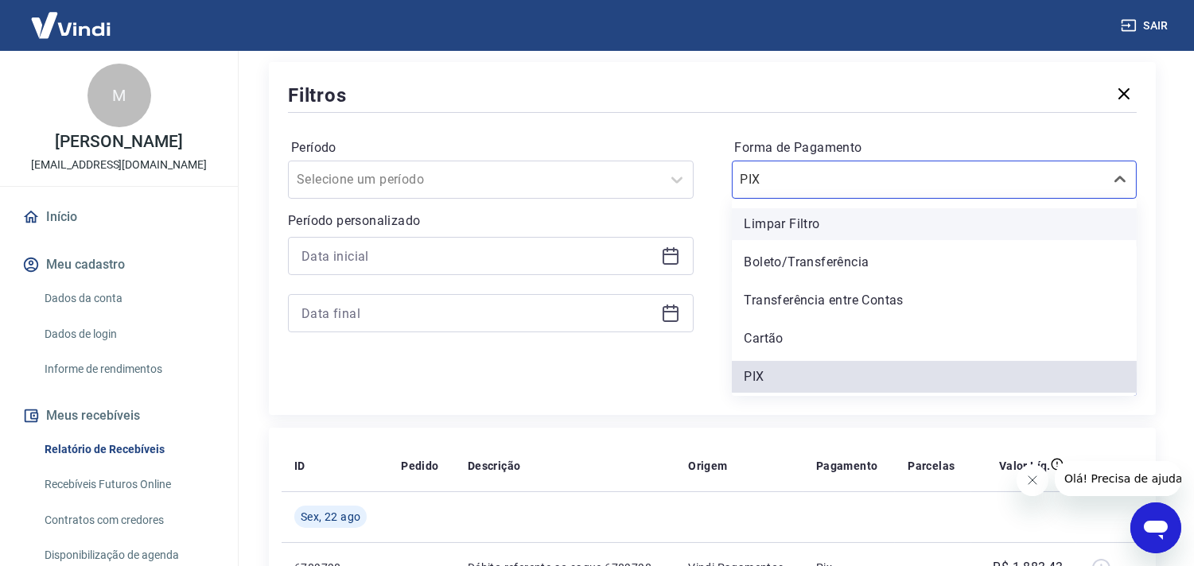
click at [820, 223] on div "Limpar Filtro" at bounding box center [935, 224] width 406 height 32
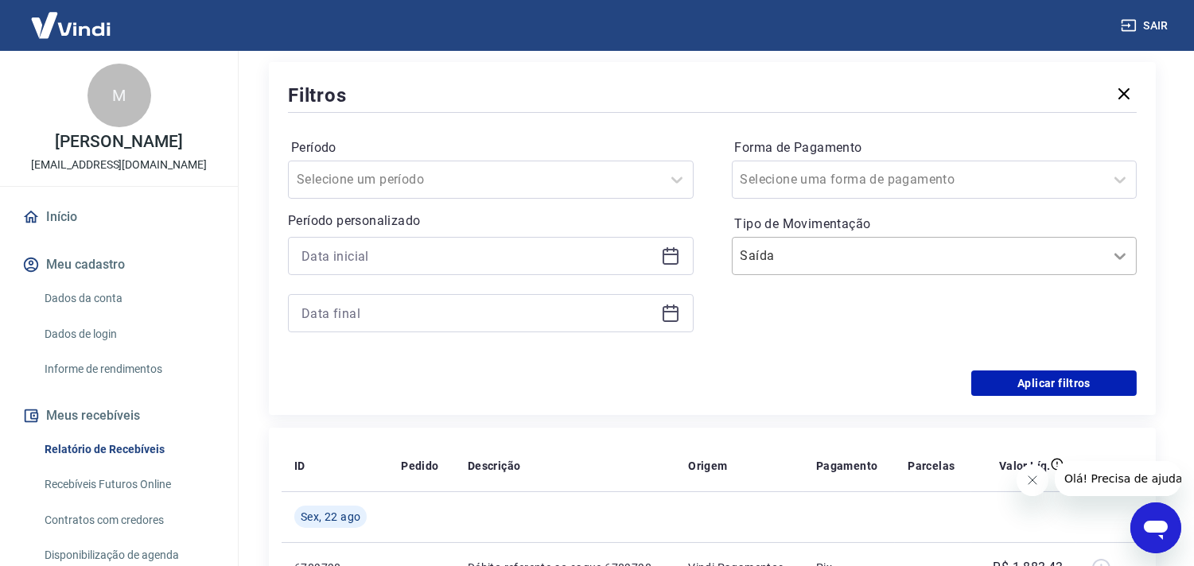
click at [1117, 255] on icon at bounding box center [1119, 257] width 11 height 6
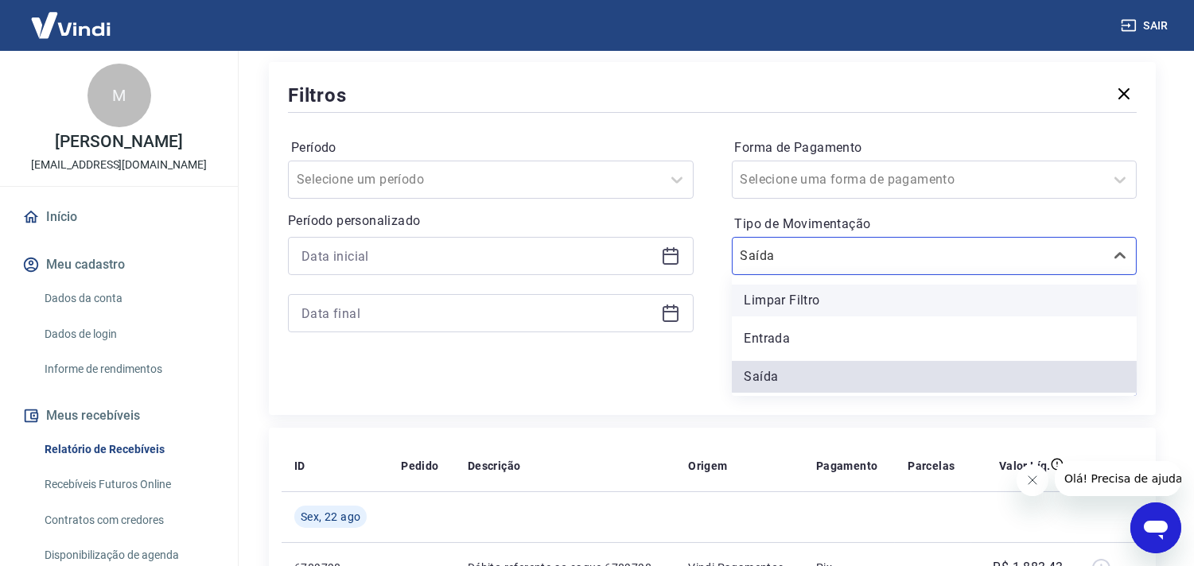
click at [777, 298] on div "Limpar Filtro" at bounding box center [935, 301] width 406 height 32
click at [782, 294] on div "Forma de Pagamento Selecione uma forma de pagamento Tipo de Movimentação option…" at bounding box center [935, 243] width 406 height 216
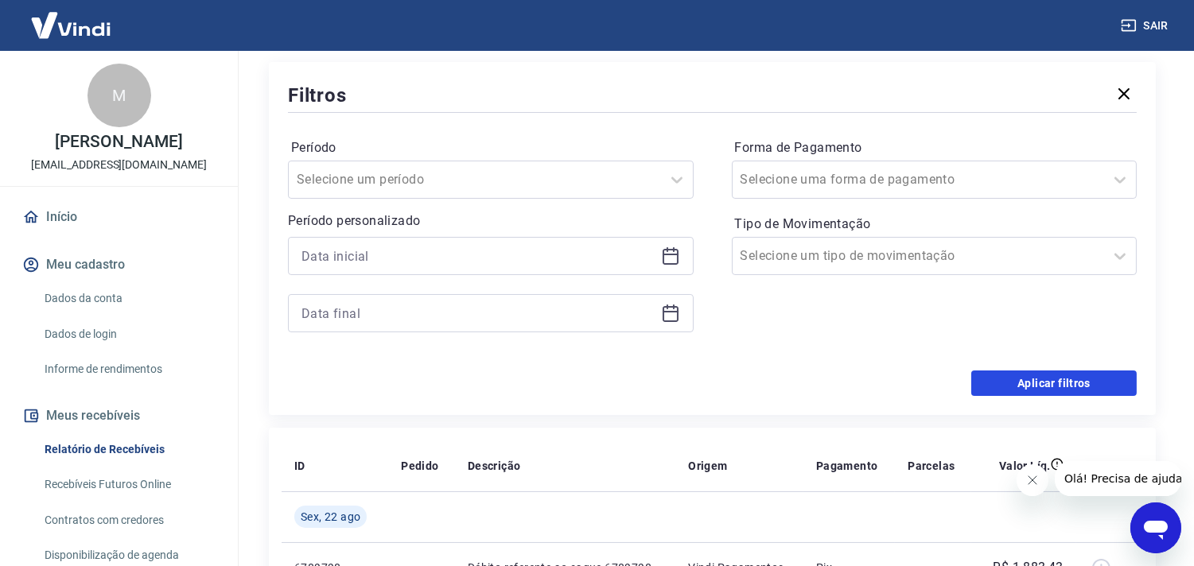
drag, startPoint x: 998, startPoint y: 390, endPoint x: 719, endPoint y: 391, distance: 279.2
click at [997, 390] on button "Aplicar filtros" at bounding box center [1053, 383] width 165 height 25
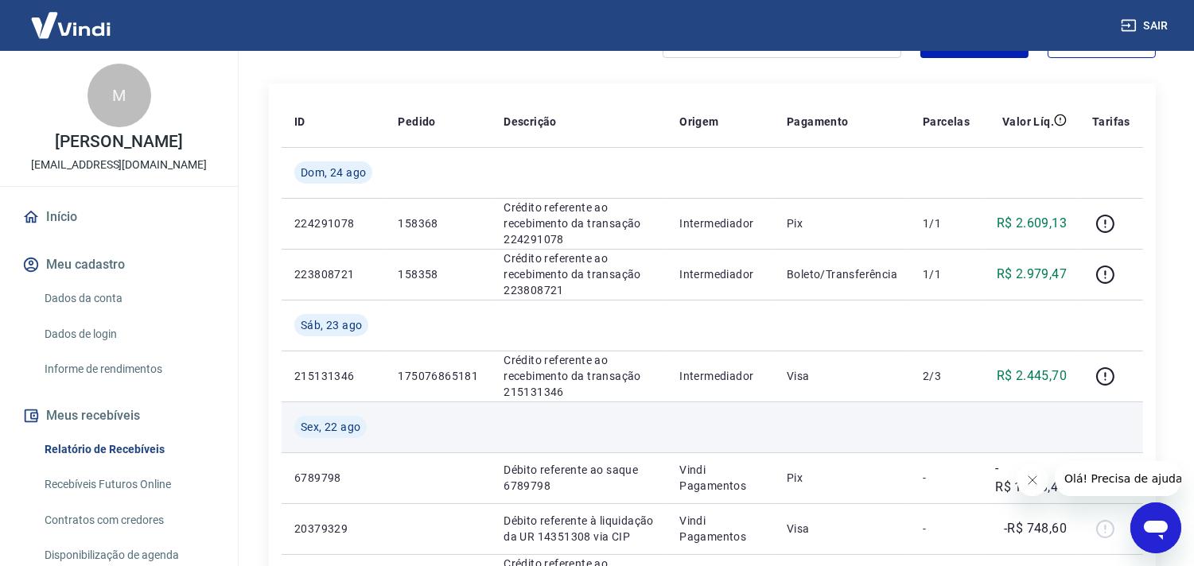
scroll to position [265, 0]
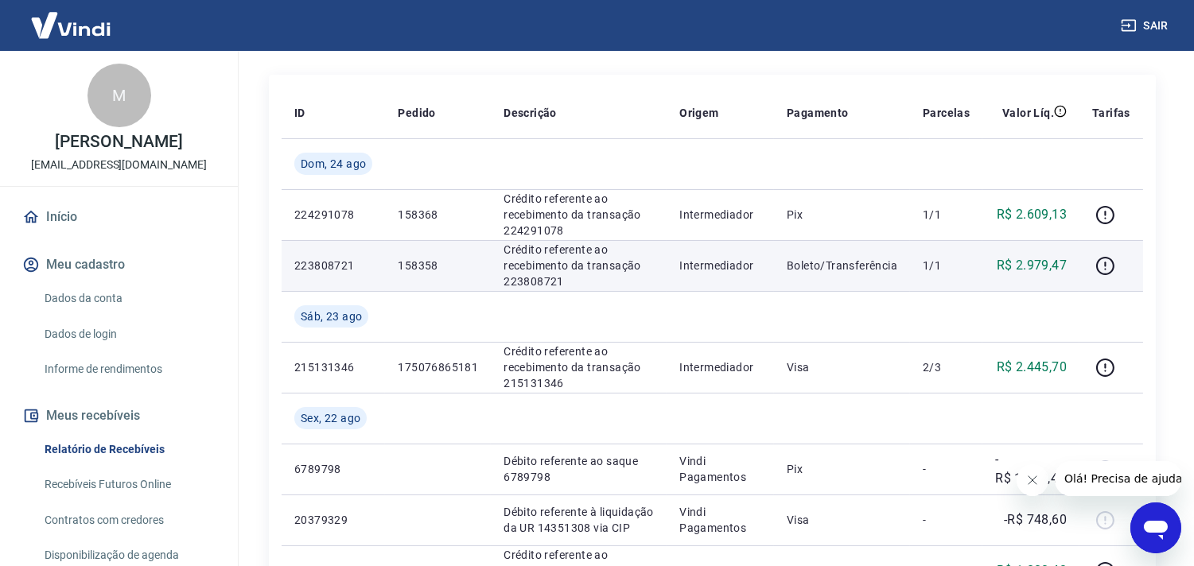
click at [414, 258] on p "158358" at bounding box center [438, 266] width 80 height 16
drag, startPoint x: 407, startPoint y: 264, endPoint x: 443, endPoint y: 264, distance: 35.8
click at [443, 264] on td "158358" at bounding box center [438, 265] width 106 height 51
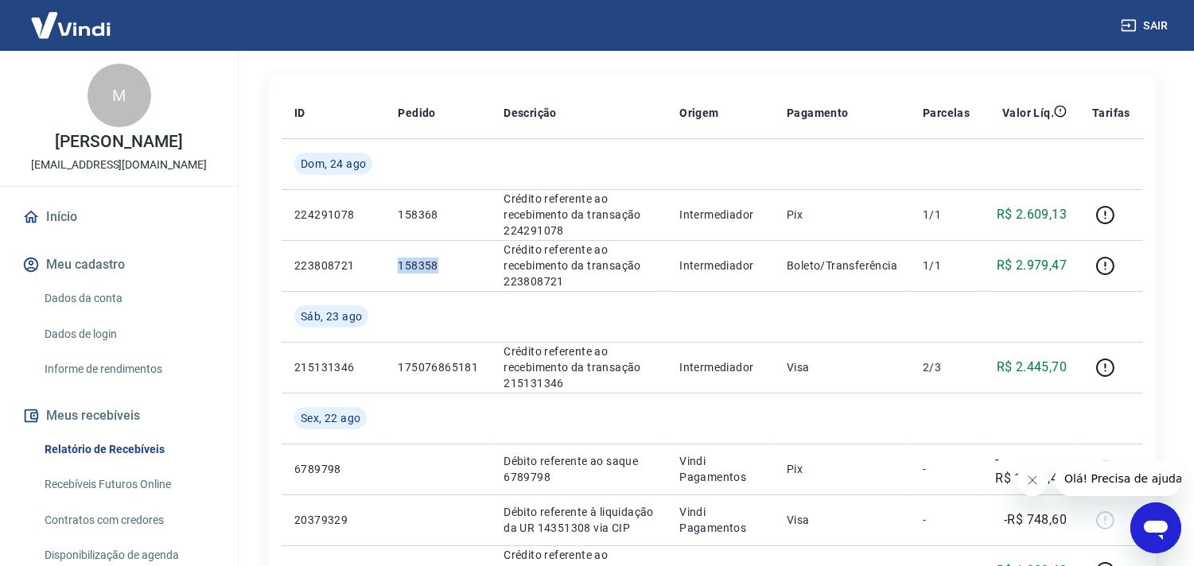
copy p "158358"
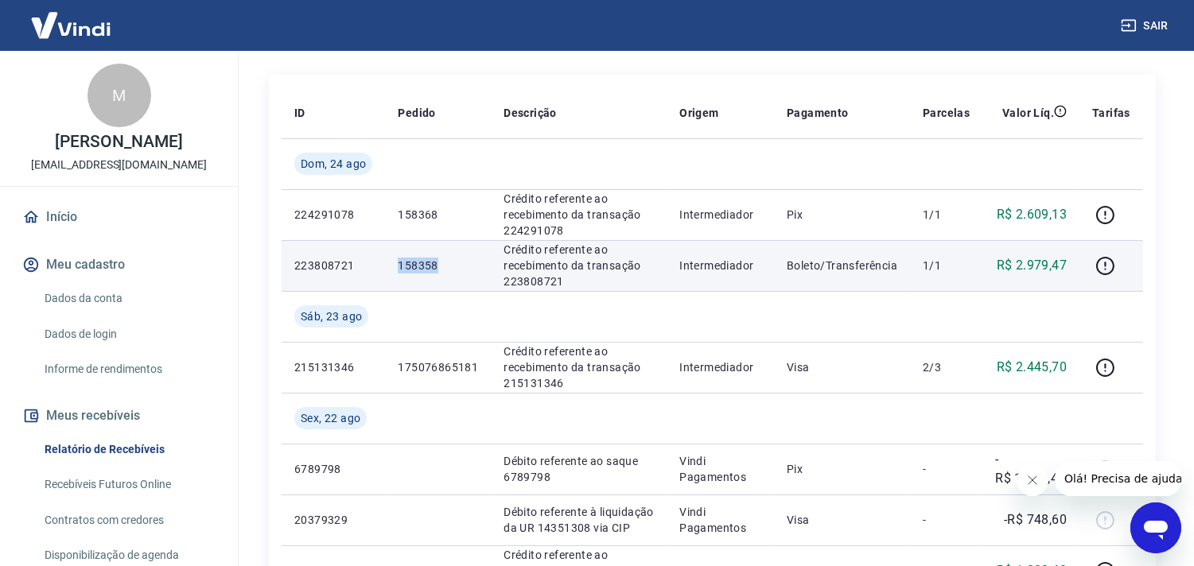
copy p "158358"
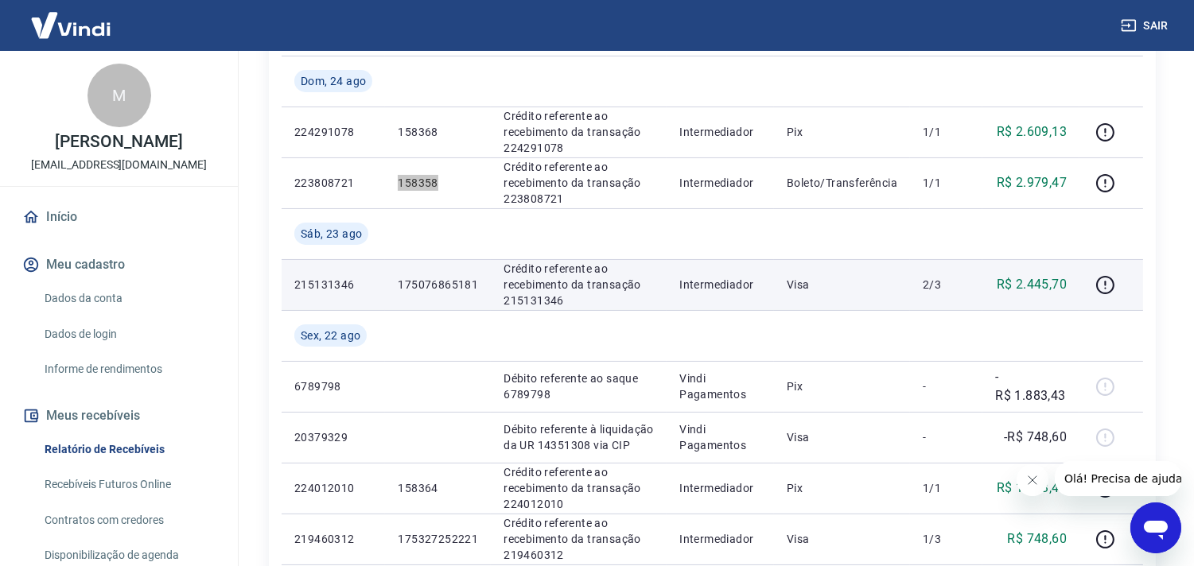
scroll to position [259, 0]
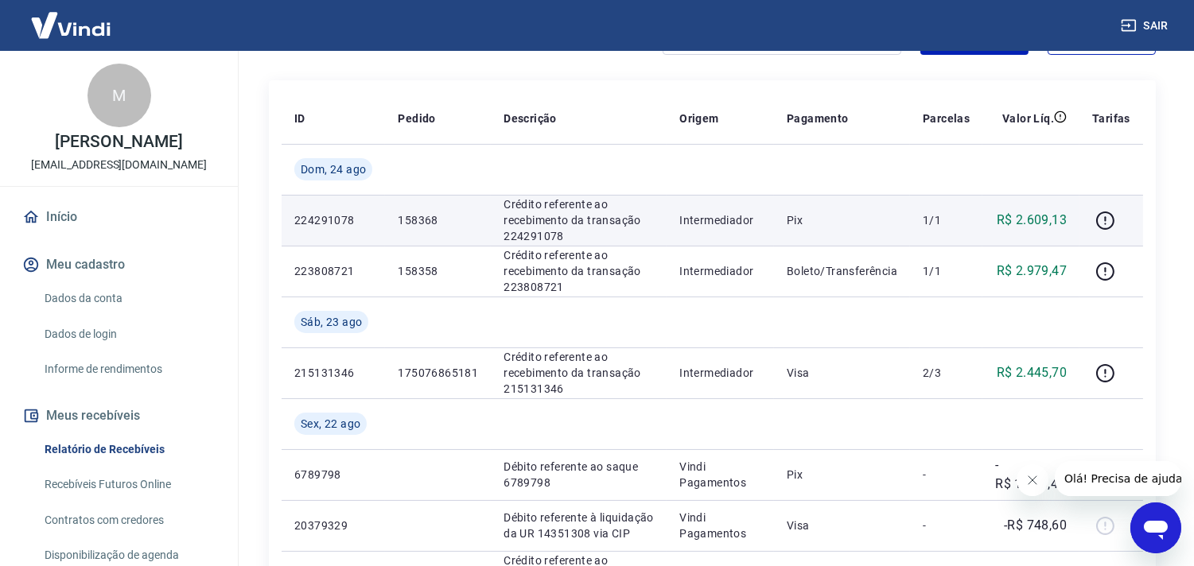
click at [414, 216] on p "158368" at bounding box center [438, 220] width 80 height 16
copy p "158368"
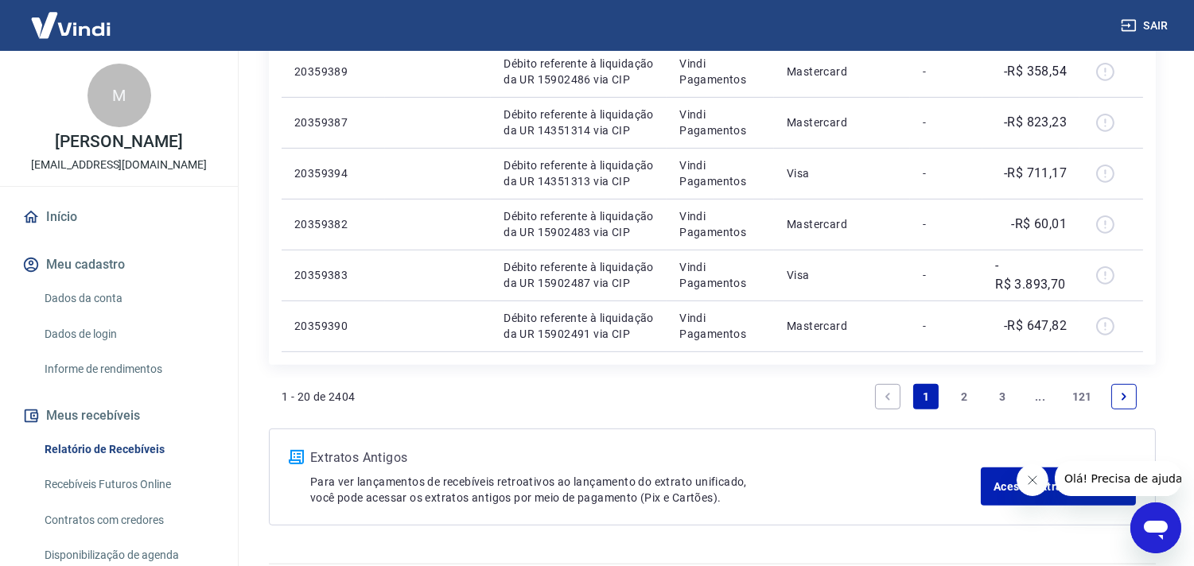
scroll to position [1231, 0]
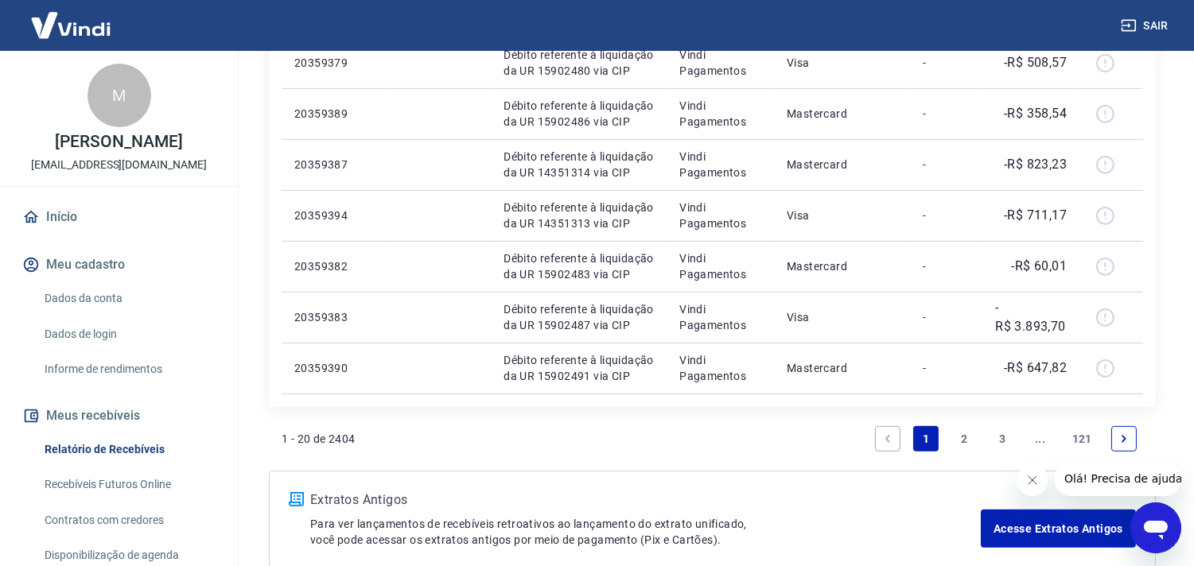
click at [963, 434] on link "2" at bounding box center [963, 438] width 25 height 25
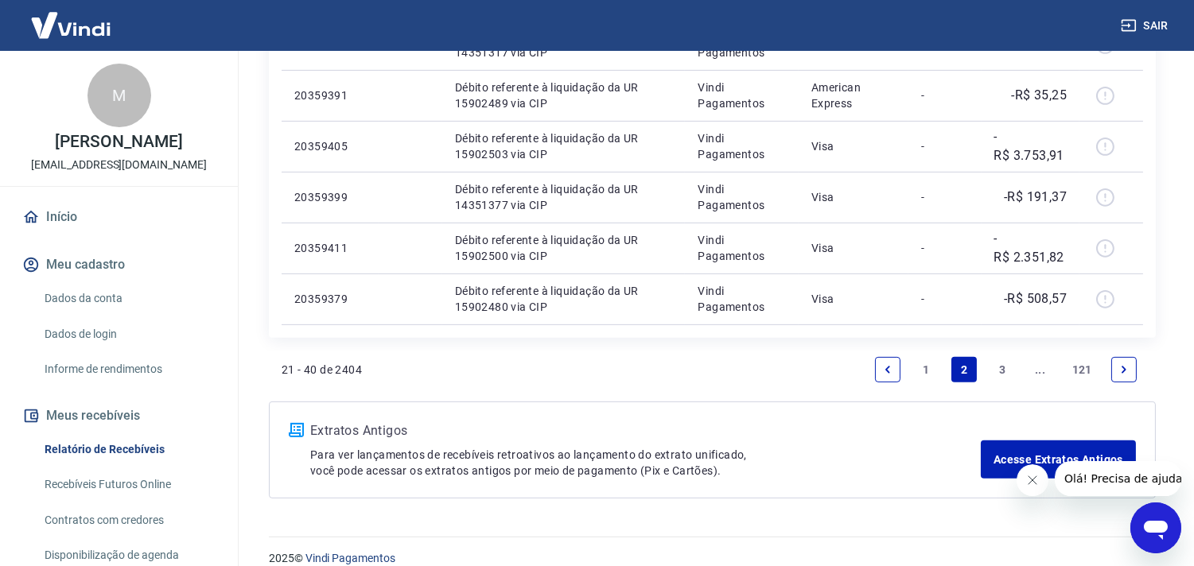
scroll to position [1167, 0]
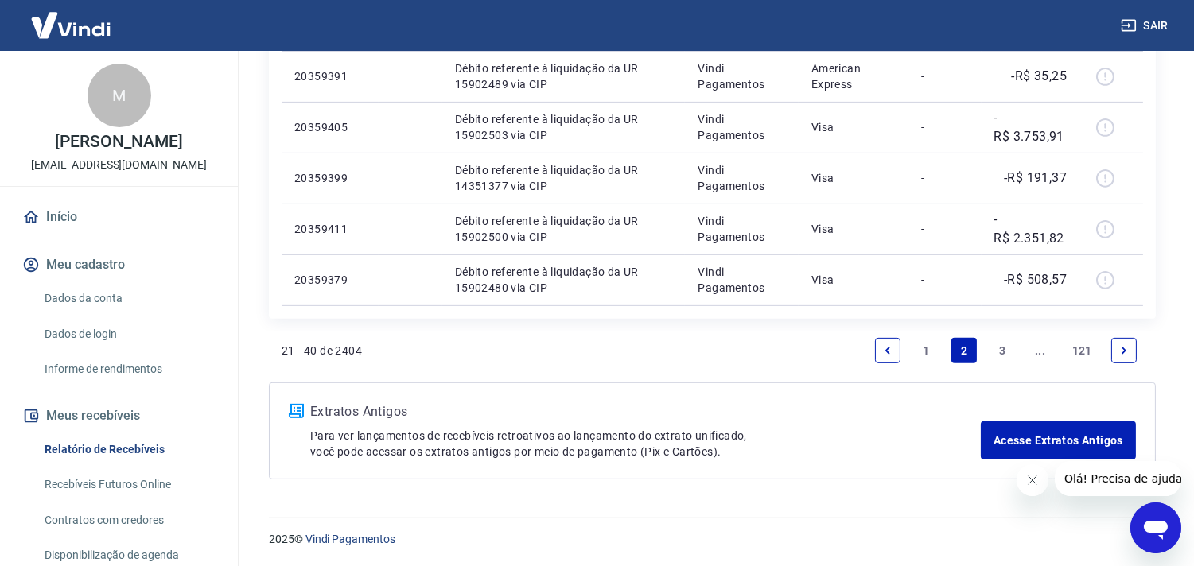
click at [997, 358] on link "3" at bounding box center [1001, 350] width 25 height 25
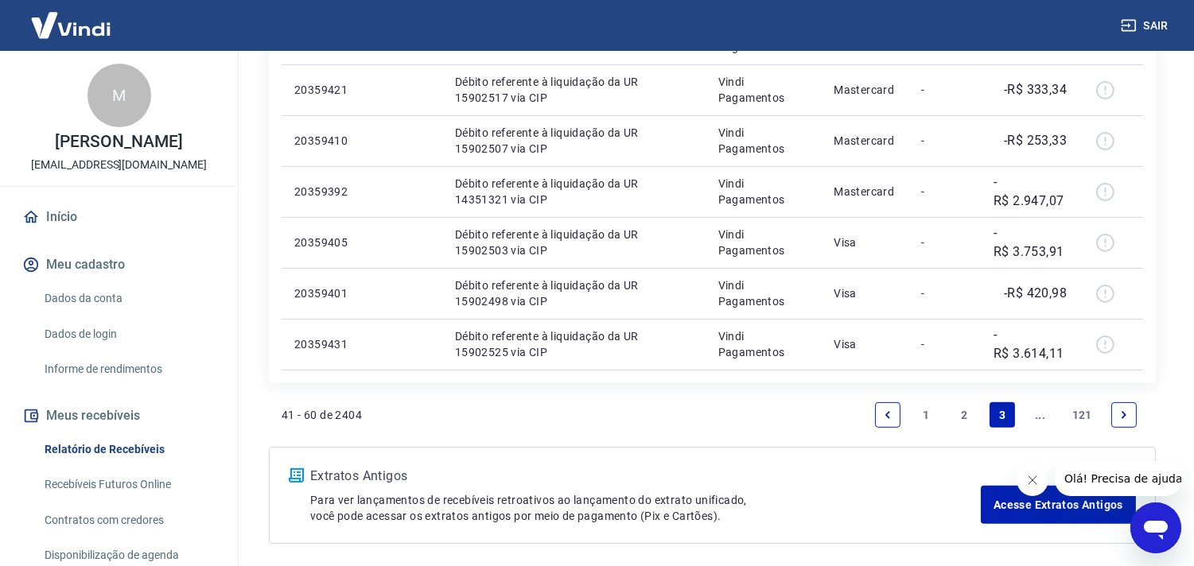
scroll to position [1167, 0]
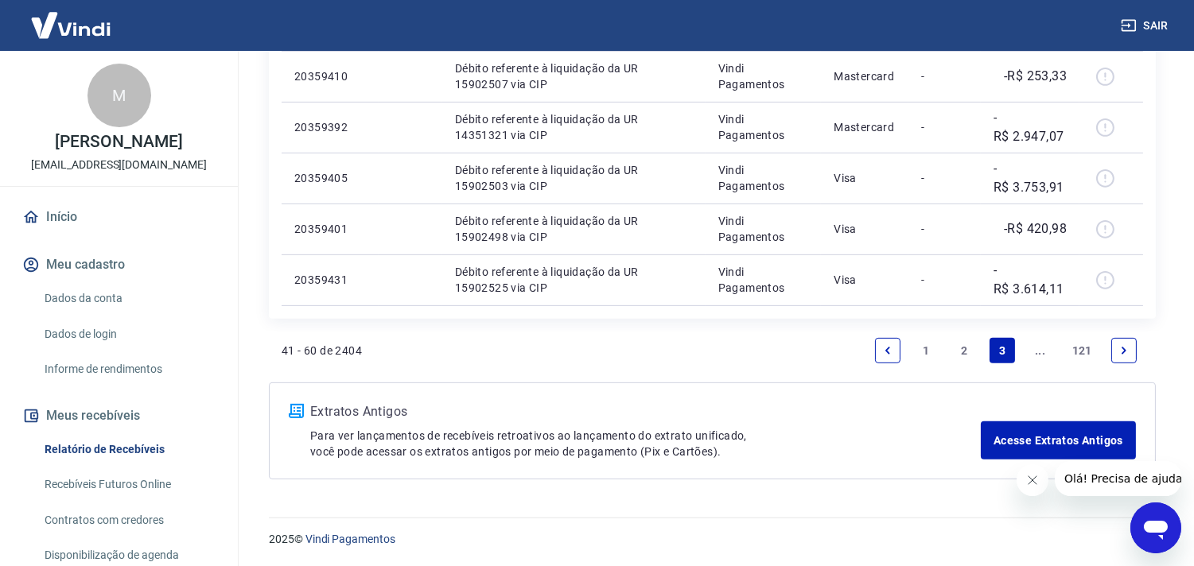
click at [1111, 347] on li "Pagination" at bounding box center [1124, 351] width 38 height 38
click at [1122, 347] on icon "Next page" at bounding box center [1123, 350] width 5 height 7
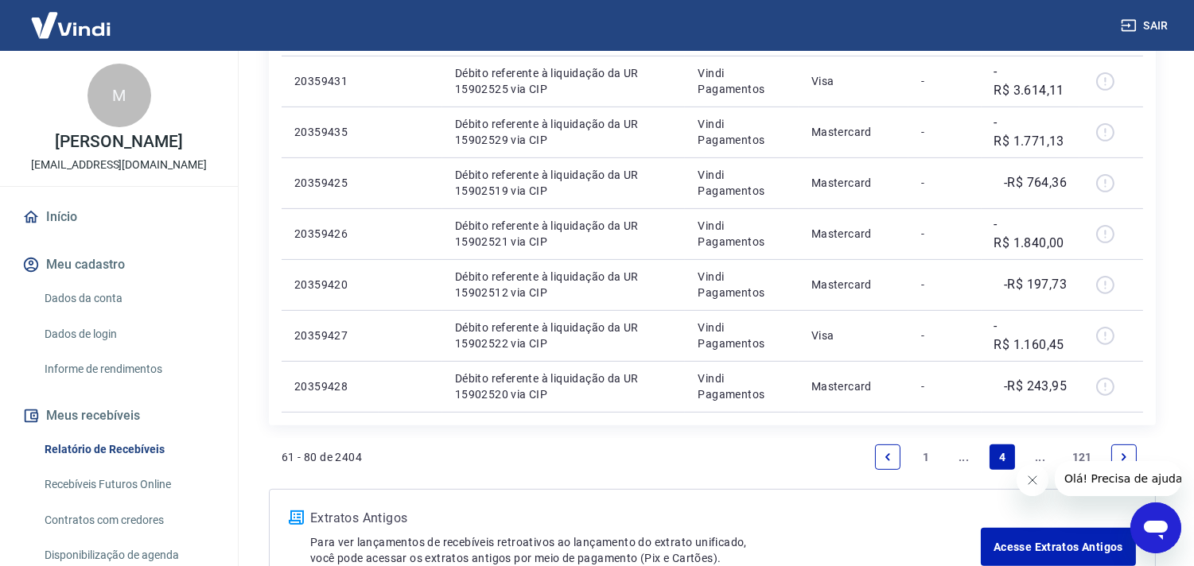
scroll to position [1148, 0]
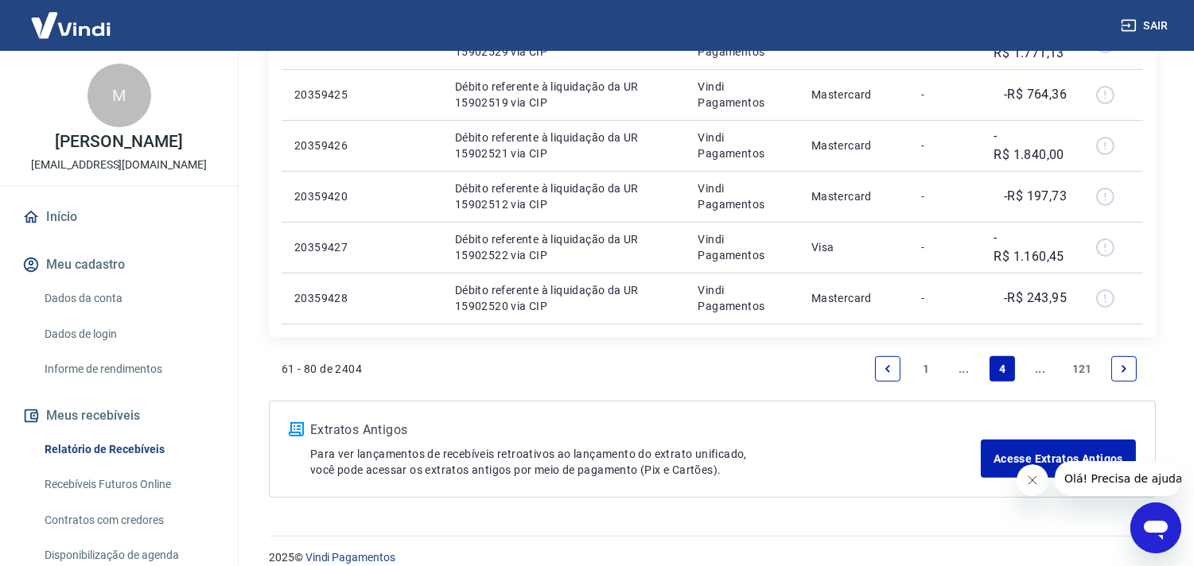
click at [1123, 363] on icon "Next page" at bounding box center [1123, 368] width 11 height 11
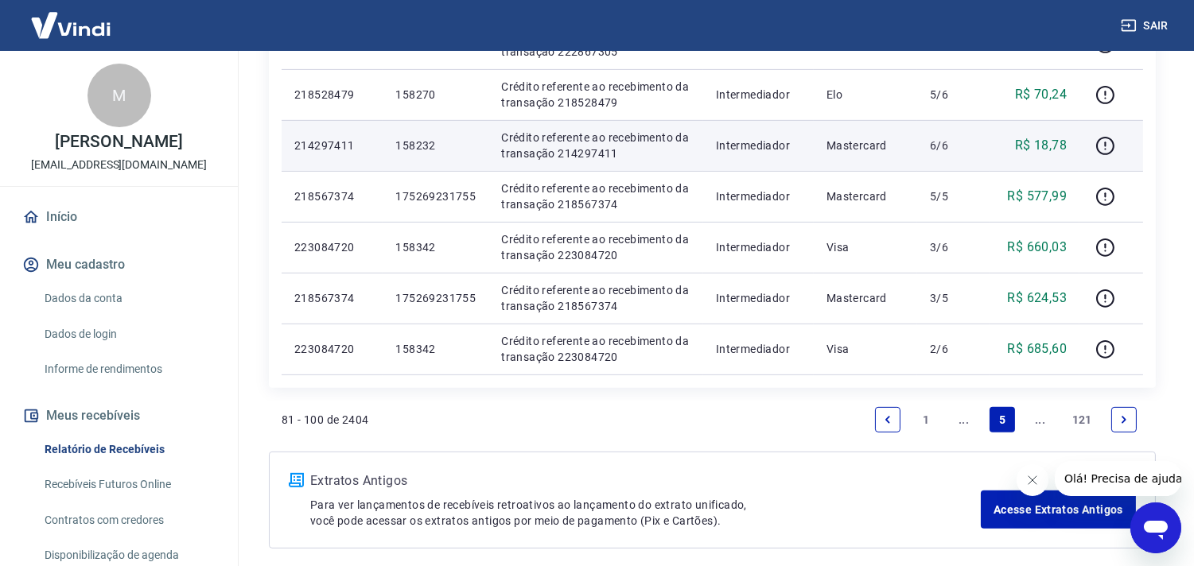
scroll to position [1218, 0]
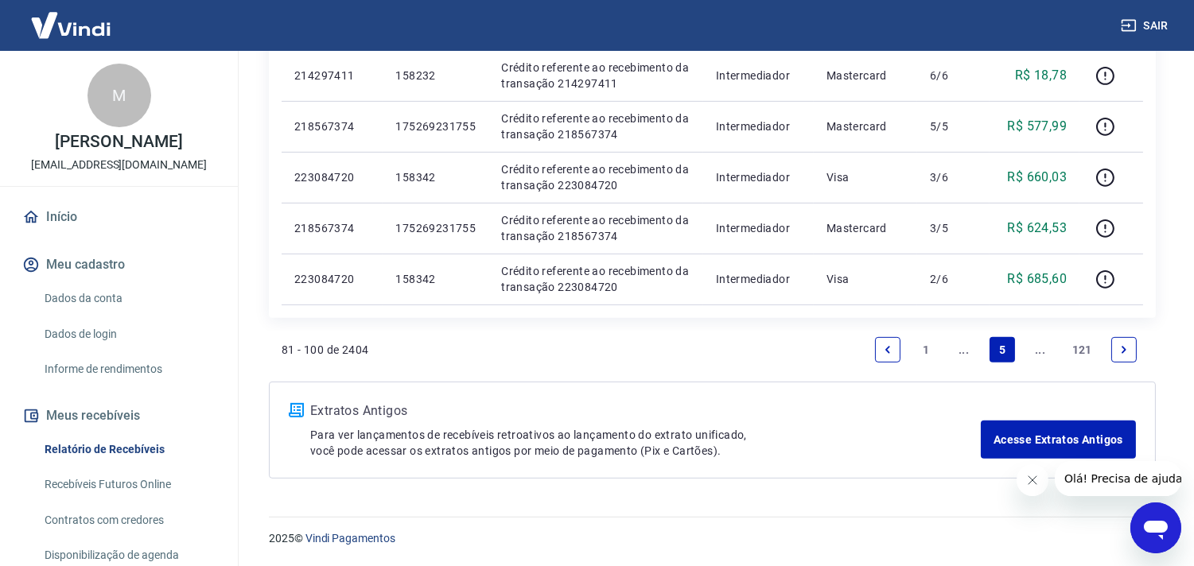
click at [1121, 356] on link "Next page" at bounding box center [1123, 349] width 25 height 25
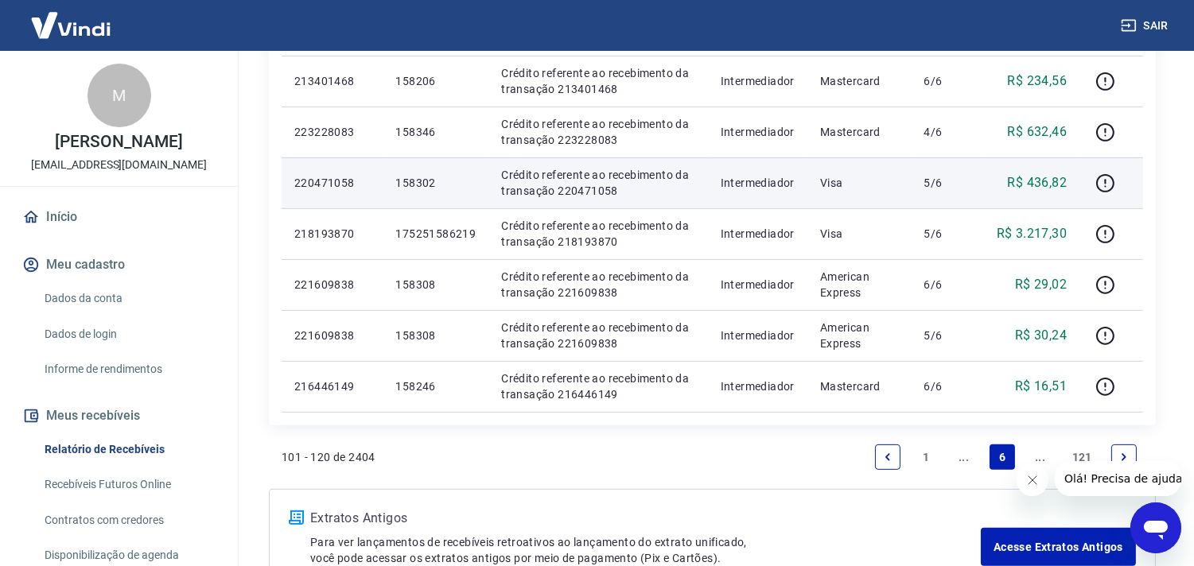
scroll to position [1148, 0]
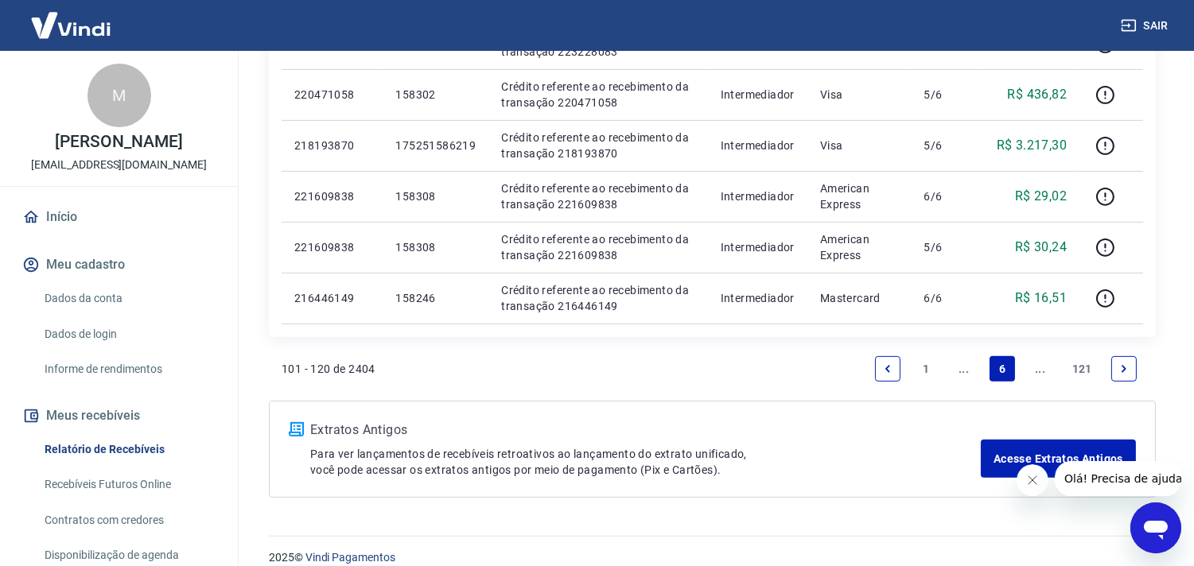
click at [1122, 367] on icon "Next page" at bounding box center [1123, 368] width 11 height 11
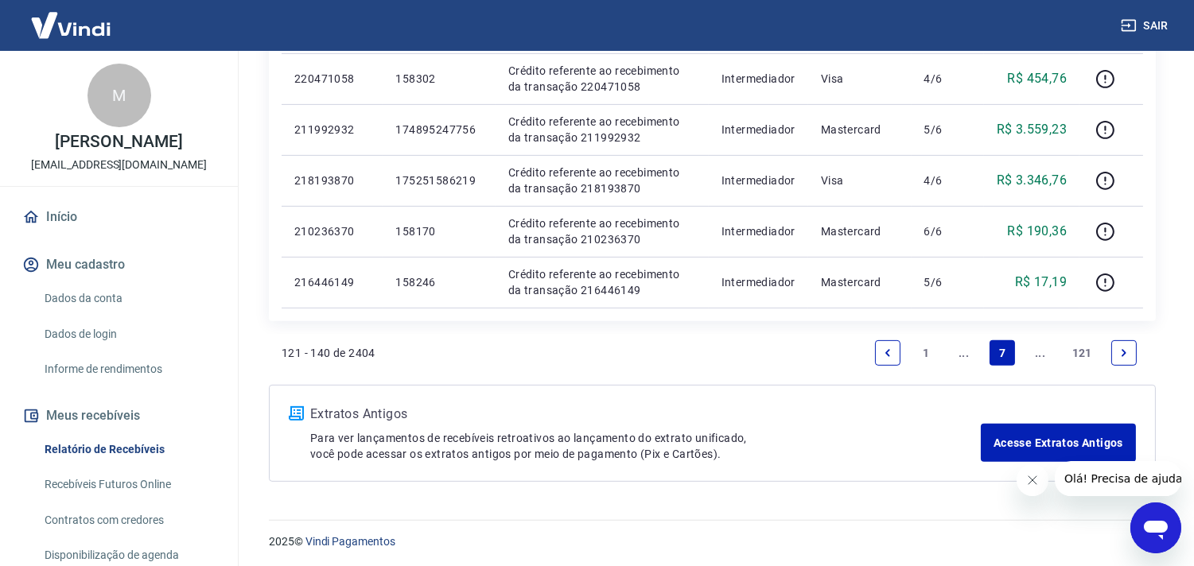
scroll to position [1167, 0]
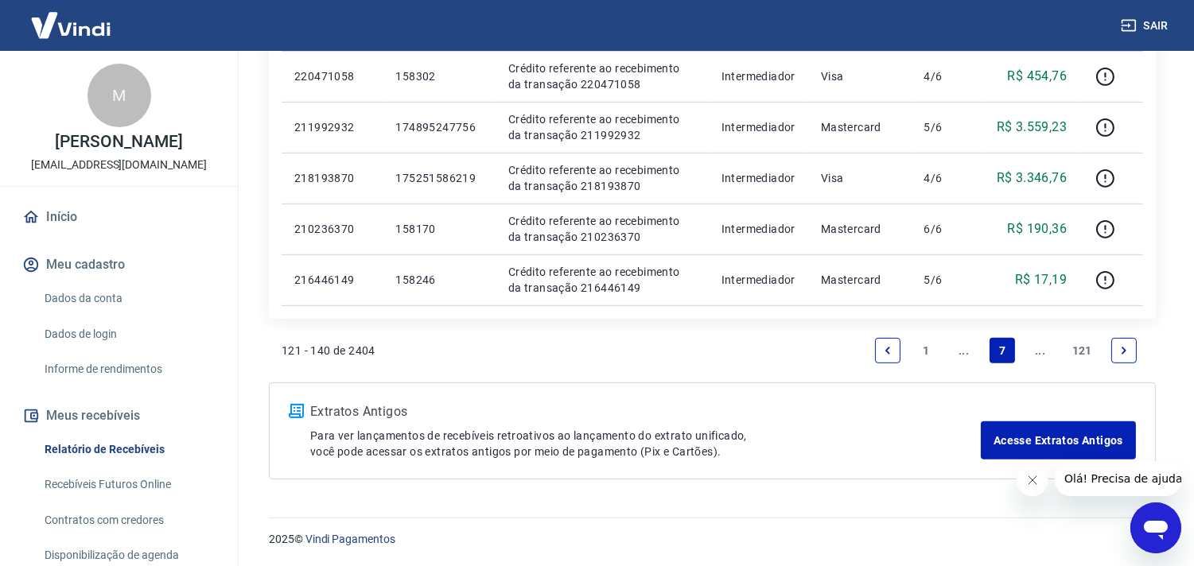
click at [1120, 340] on link "Next page" at bounding box center [1123, 350] width 25 height 25
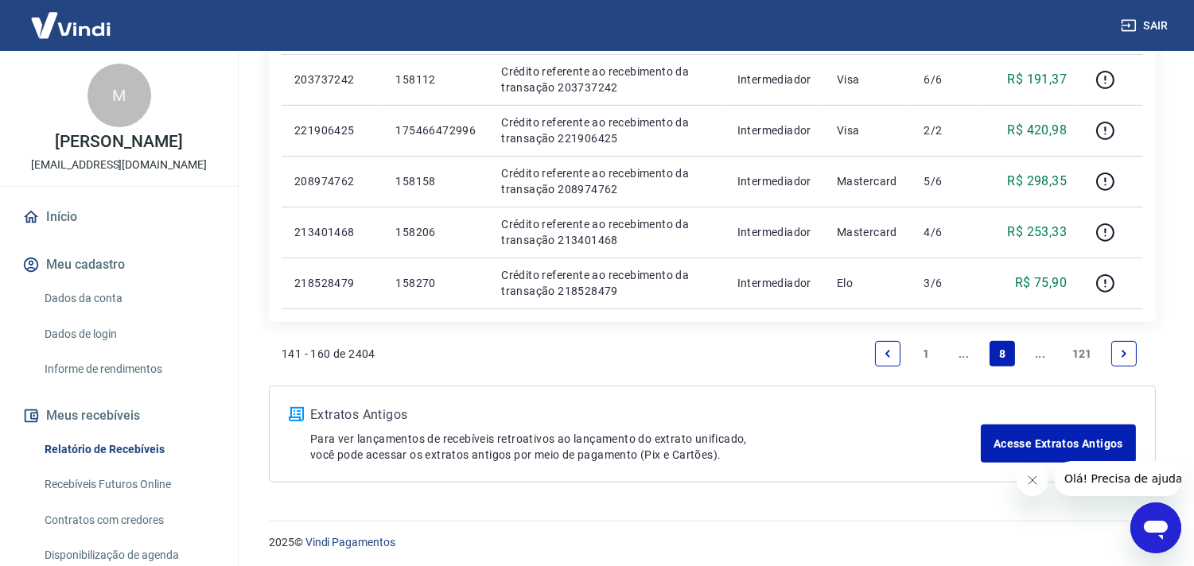
scroll to position [1167, 0]
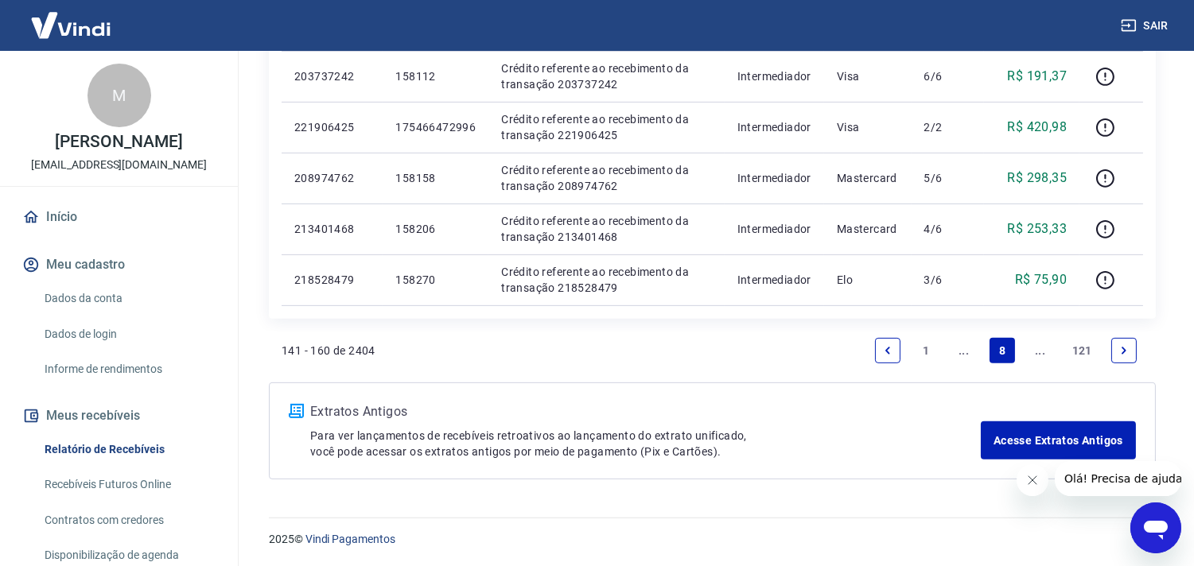
click at [1125, 348] on icon "Next page" at bounding box center [1123, 350] width 11 height 11
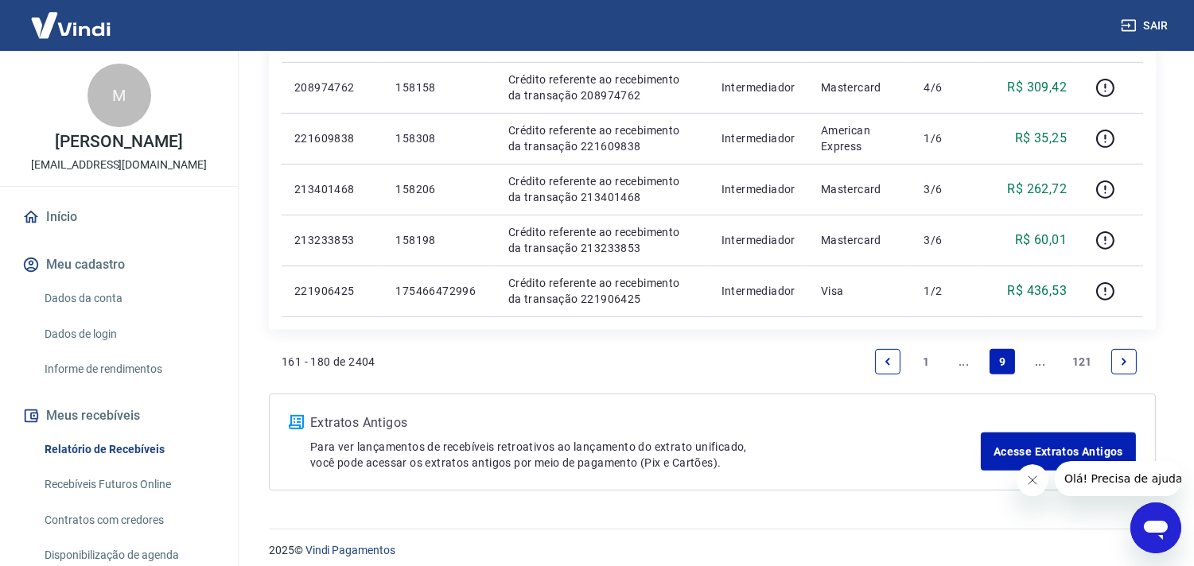
scroll to position [1167, 0]
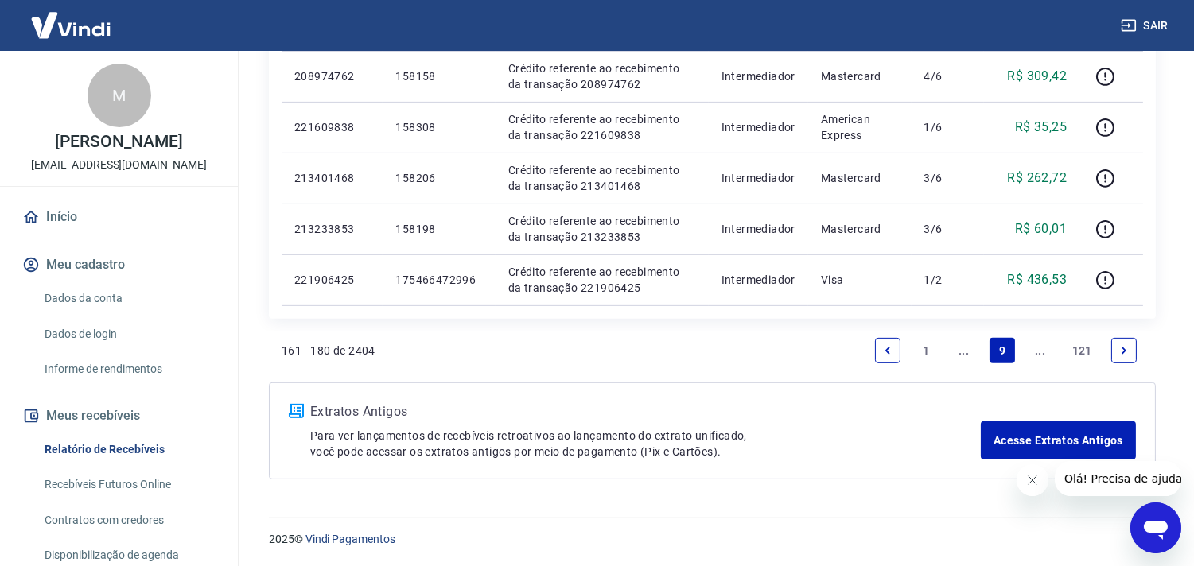
click at [1117, 351] on link "Next page" at bounding box center [1123, 350] width 25 height 25
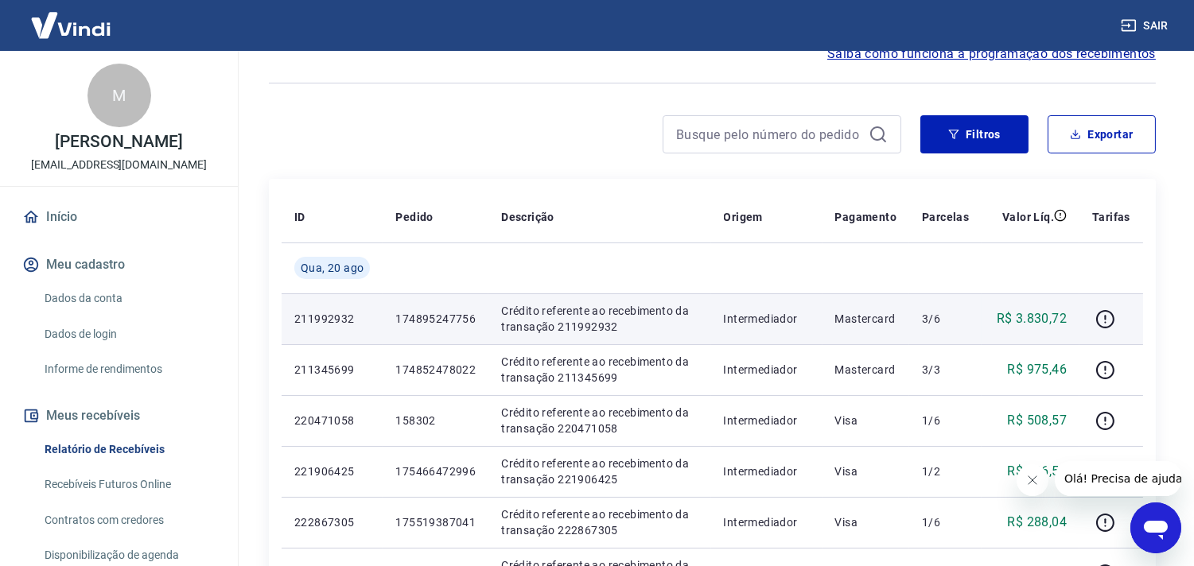
scroll to position [177, 0]
